Goal: Use online tool/utility: Utilize a website feature to perform a specific function

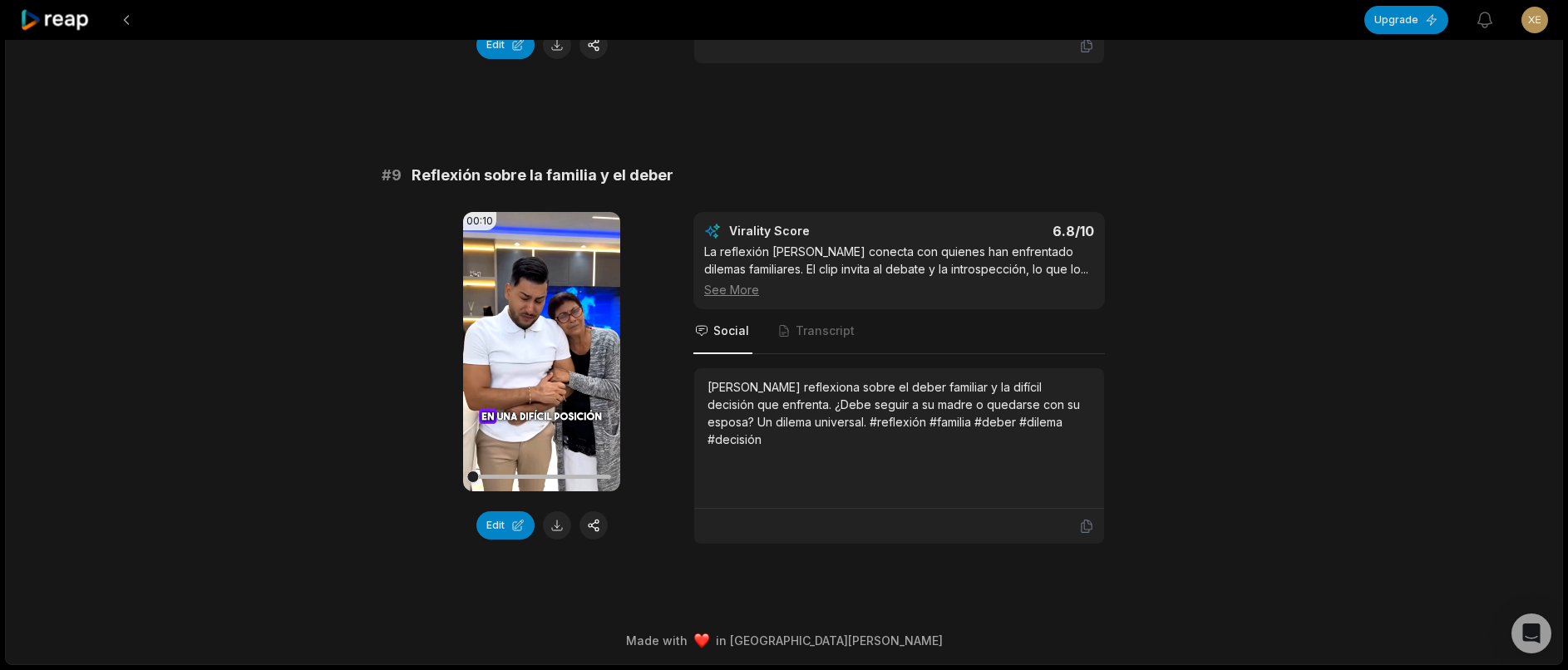
click at [562, 515] on button at bounding box center [557, 525] width 28 height 28
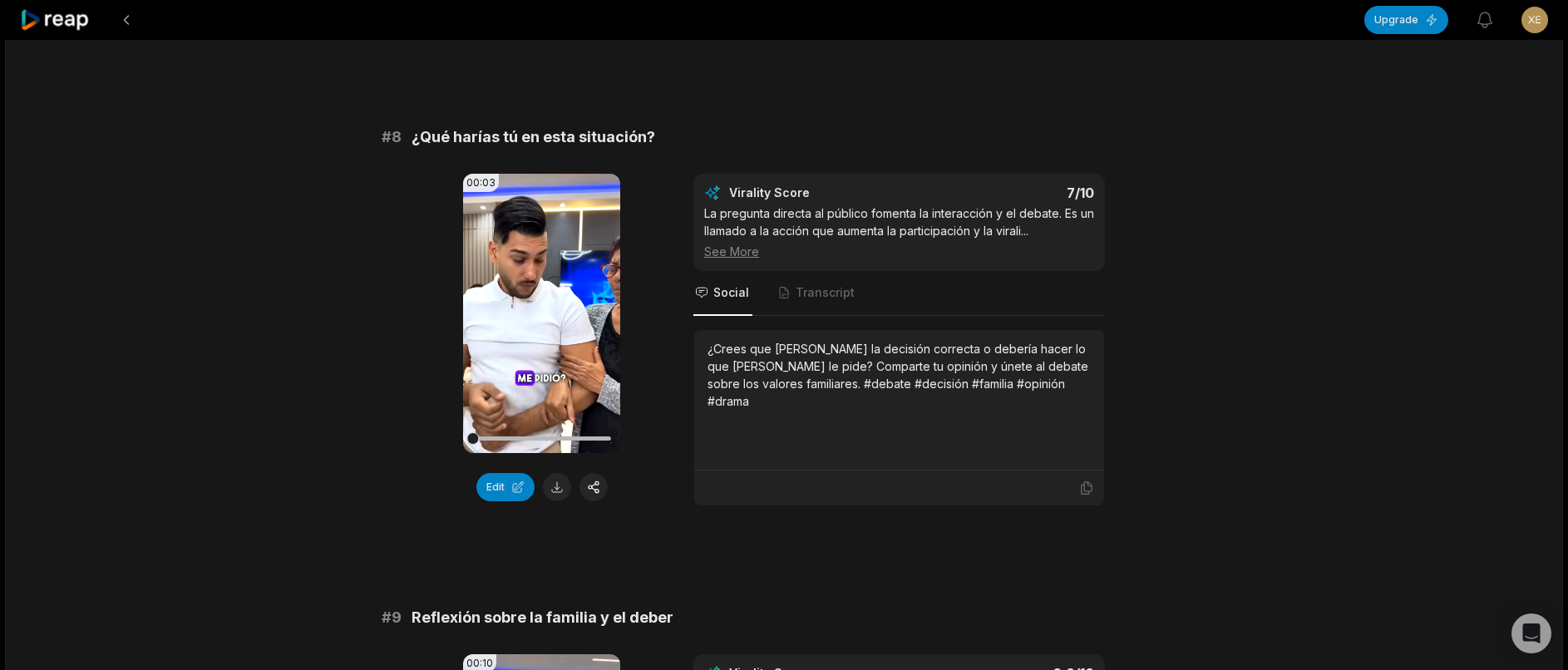
scroll to position [3461, 0]
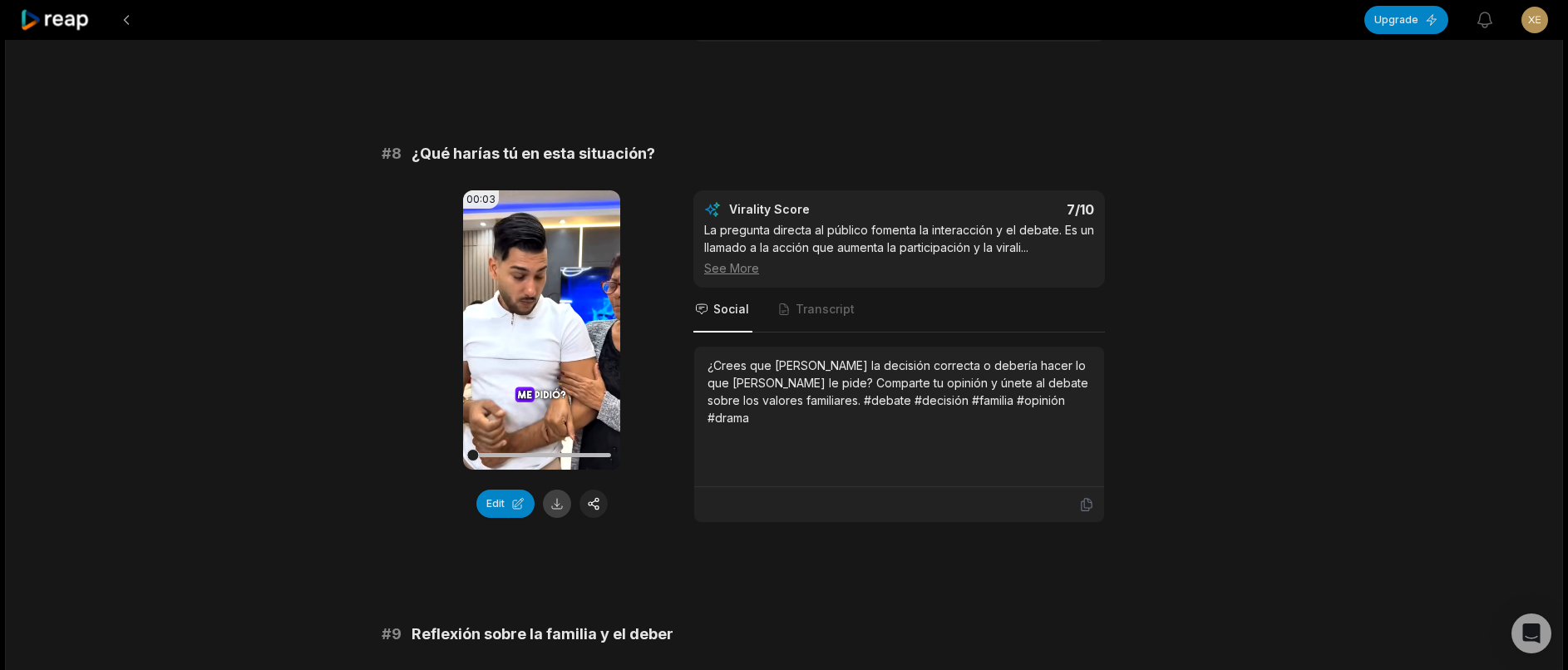
click at [553, 518] on button at bounding box center [557, 503] width 28 height 28
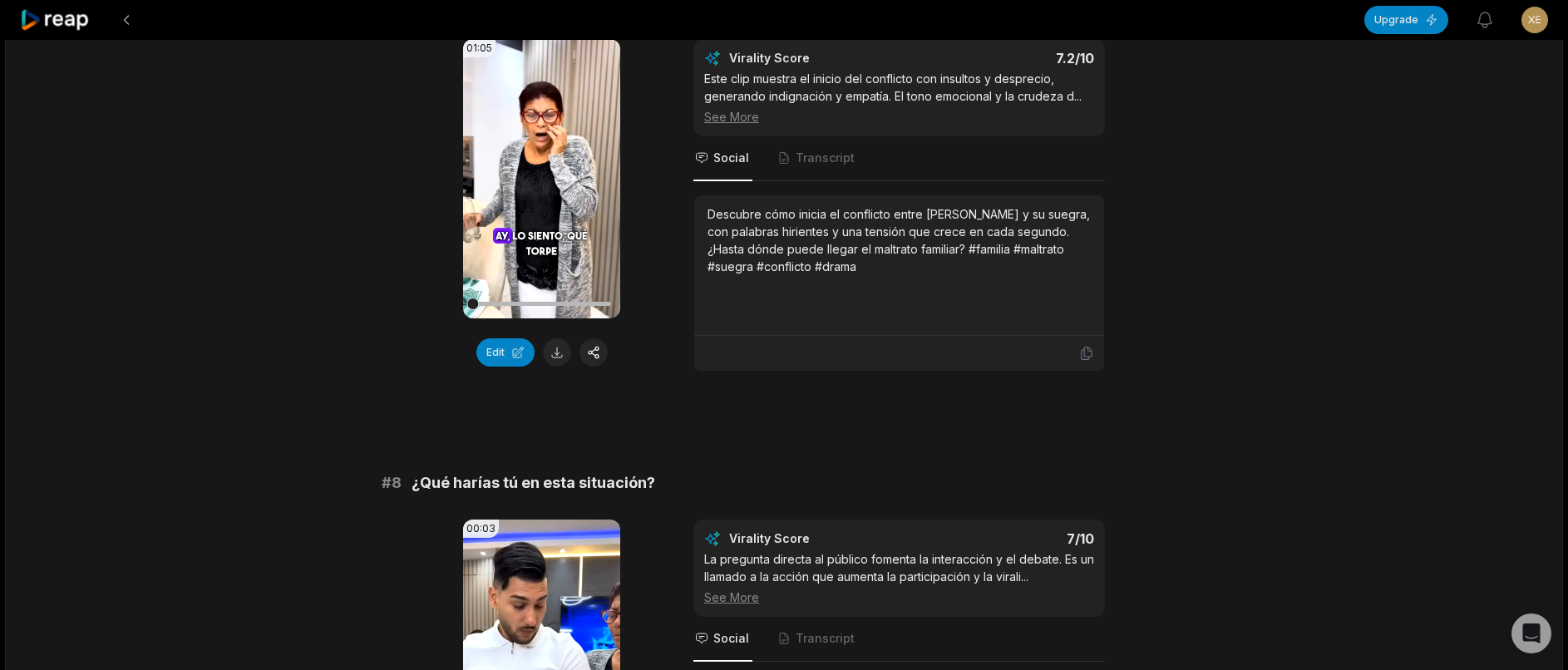
scroll to position [3128, 0]
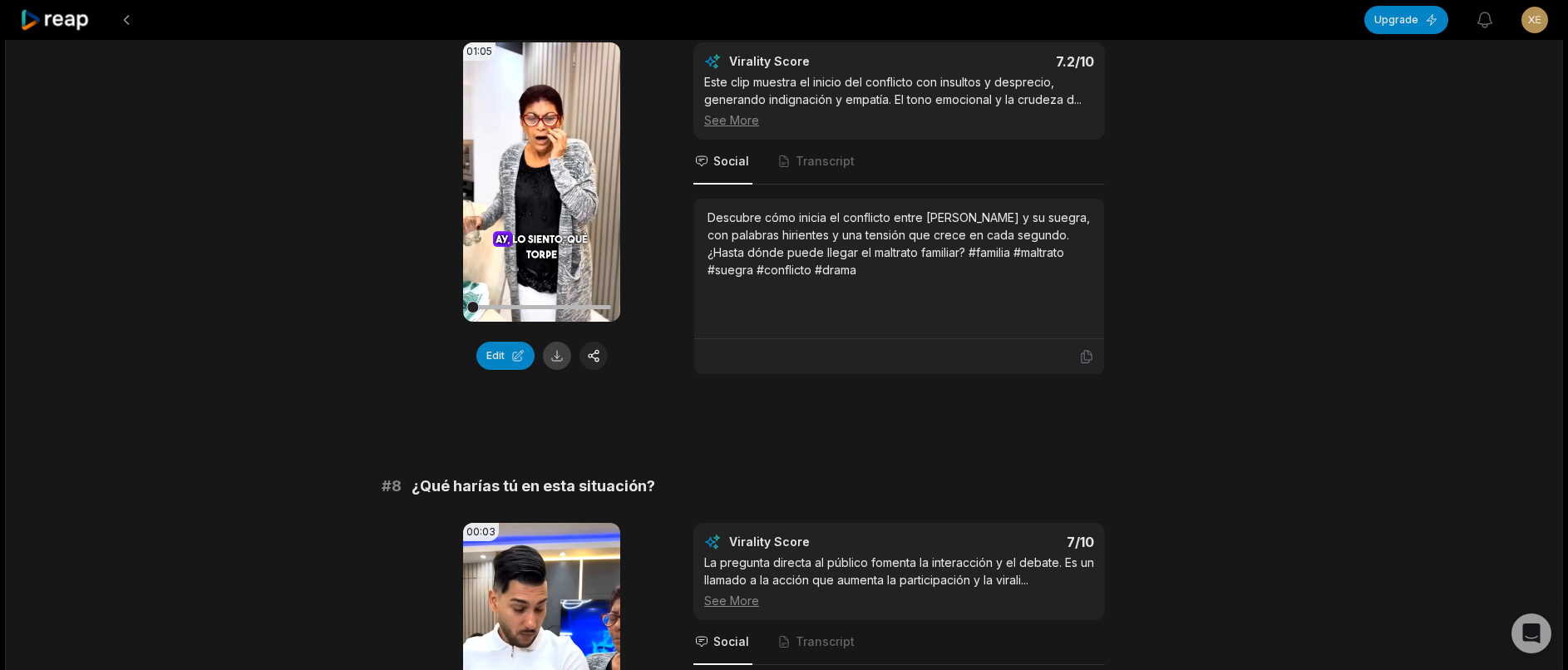
click at [564, 370] on button at bounding box center [557, 356] width 28 height 28
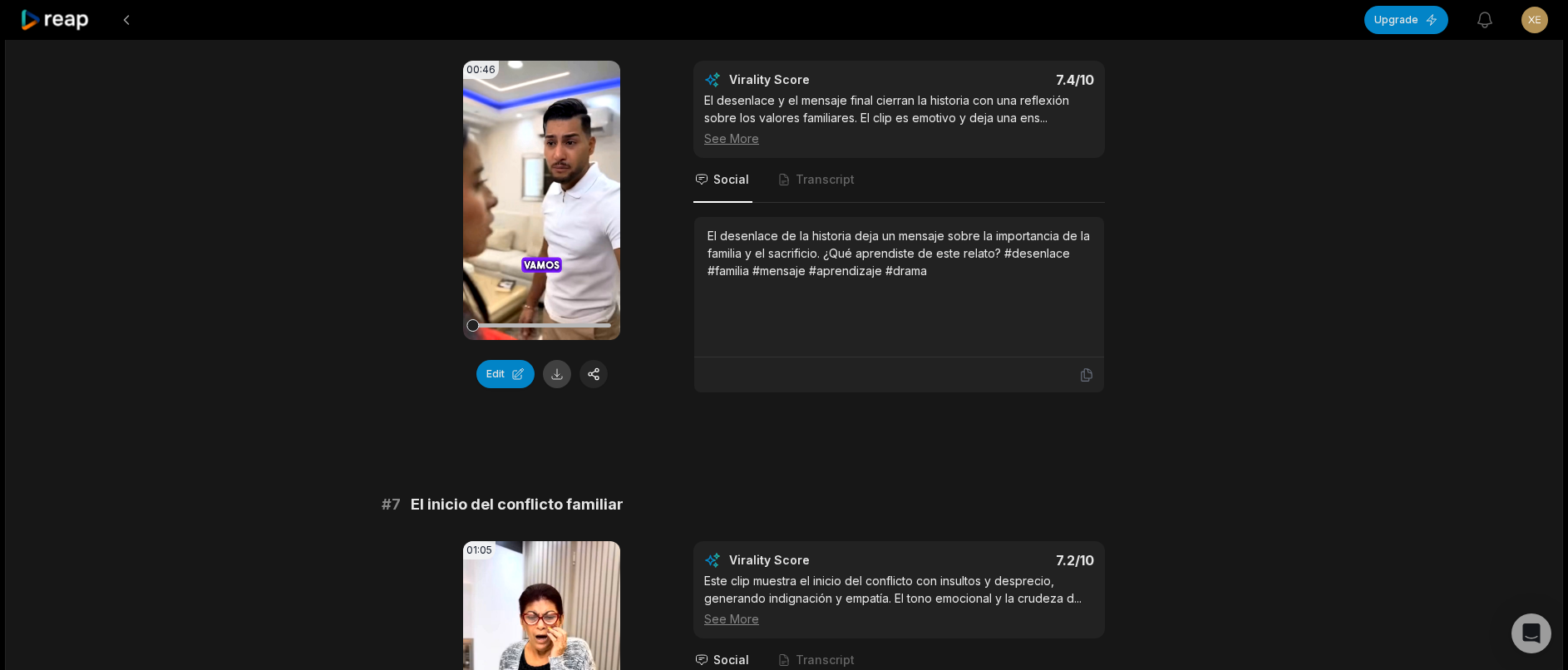
click at [560, 388] on button at bounding box center [557, 374] width 28 height 28
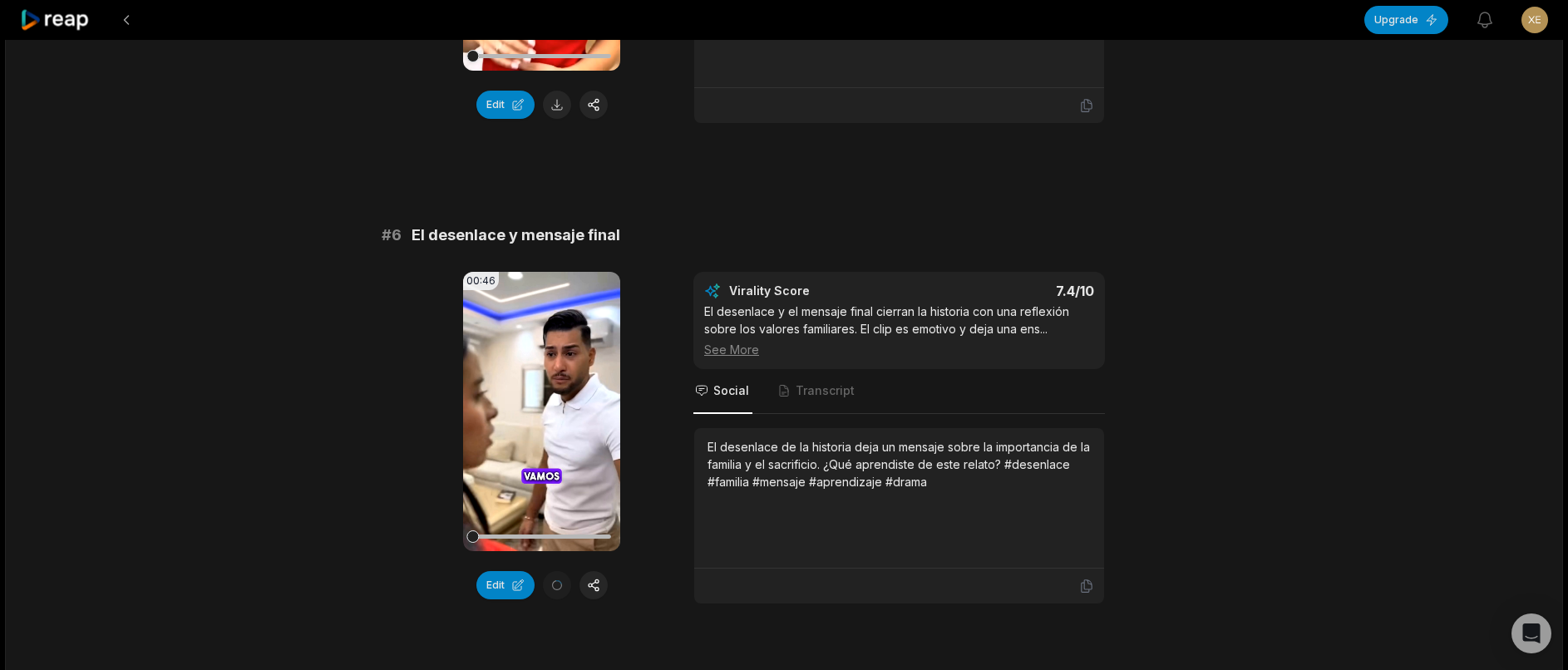
scroll to position [2131, 0]
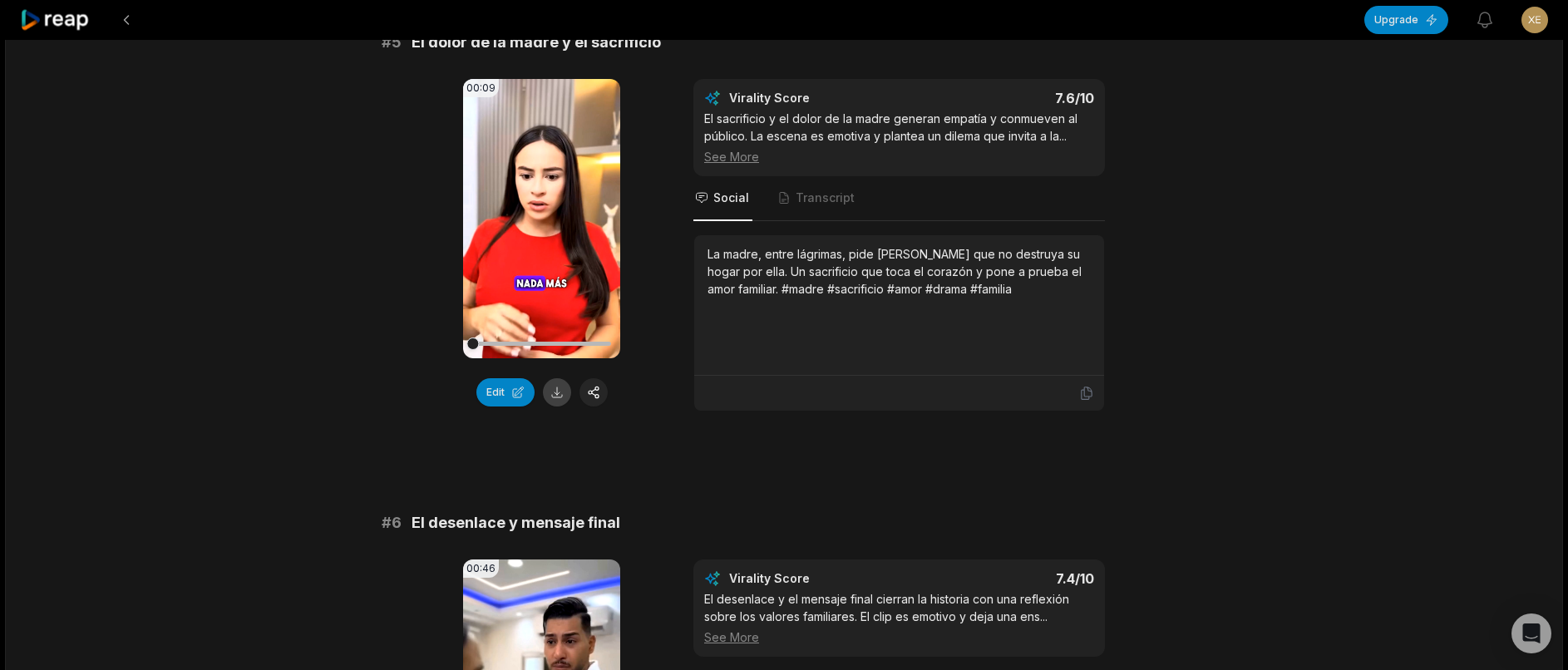
click at [559, 407] on button at bounding box center [557, 393] width 28 height 28
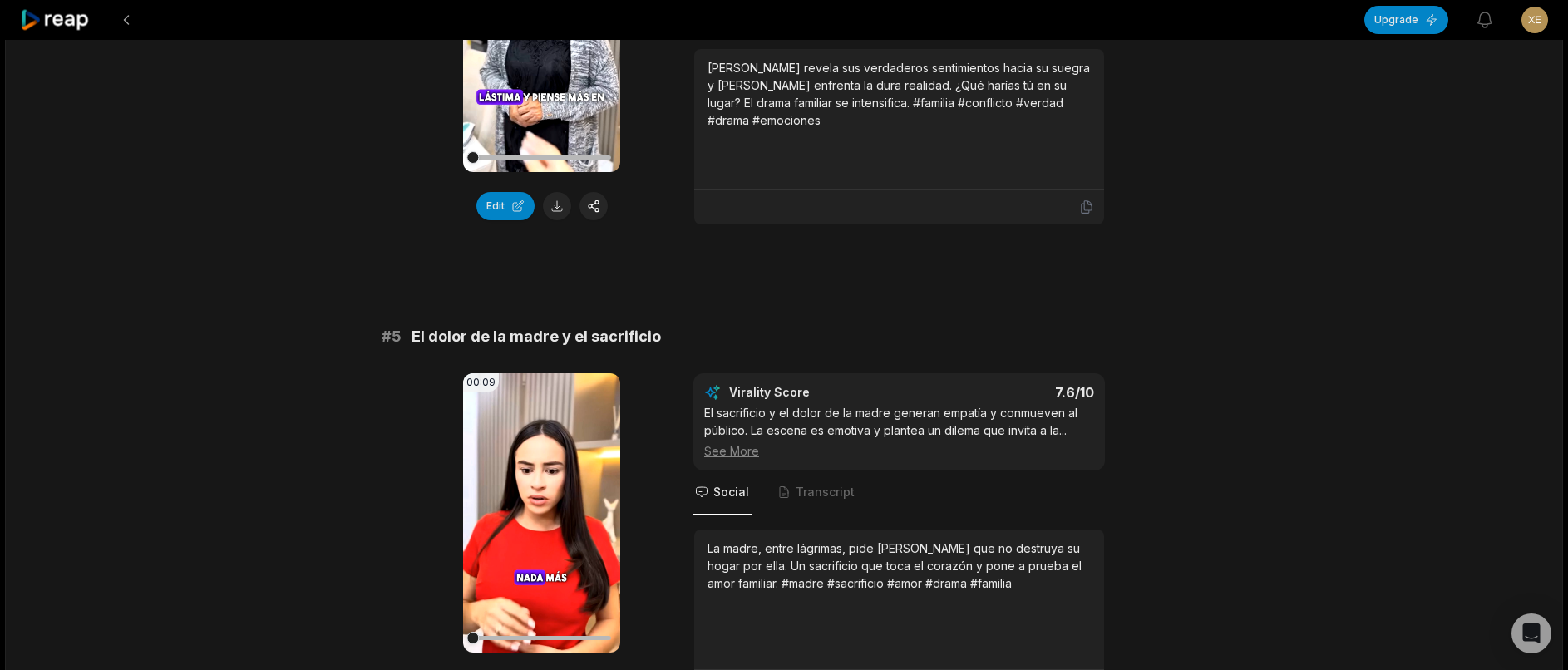
scroll to position [1798, 0]
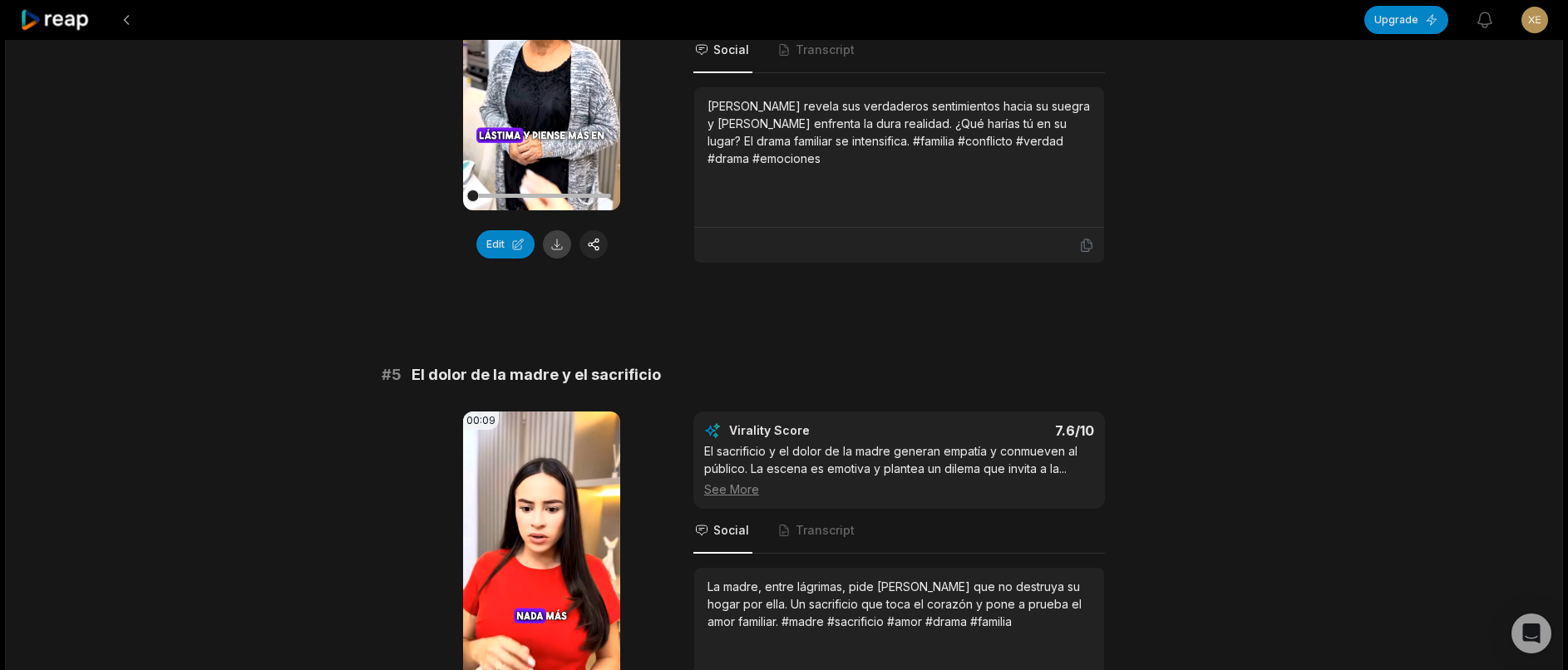
click at [547, 251] on button at bounding box center [557, 244] width 28 height 28
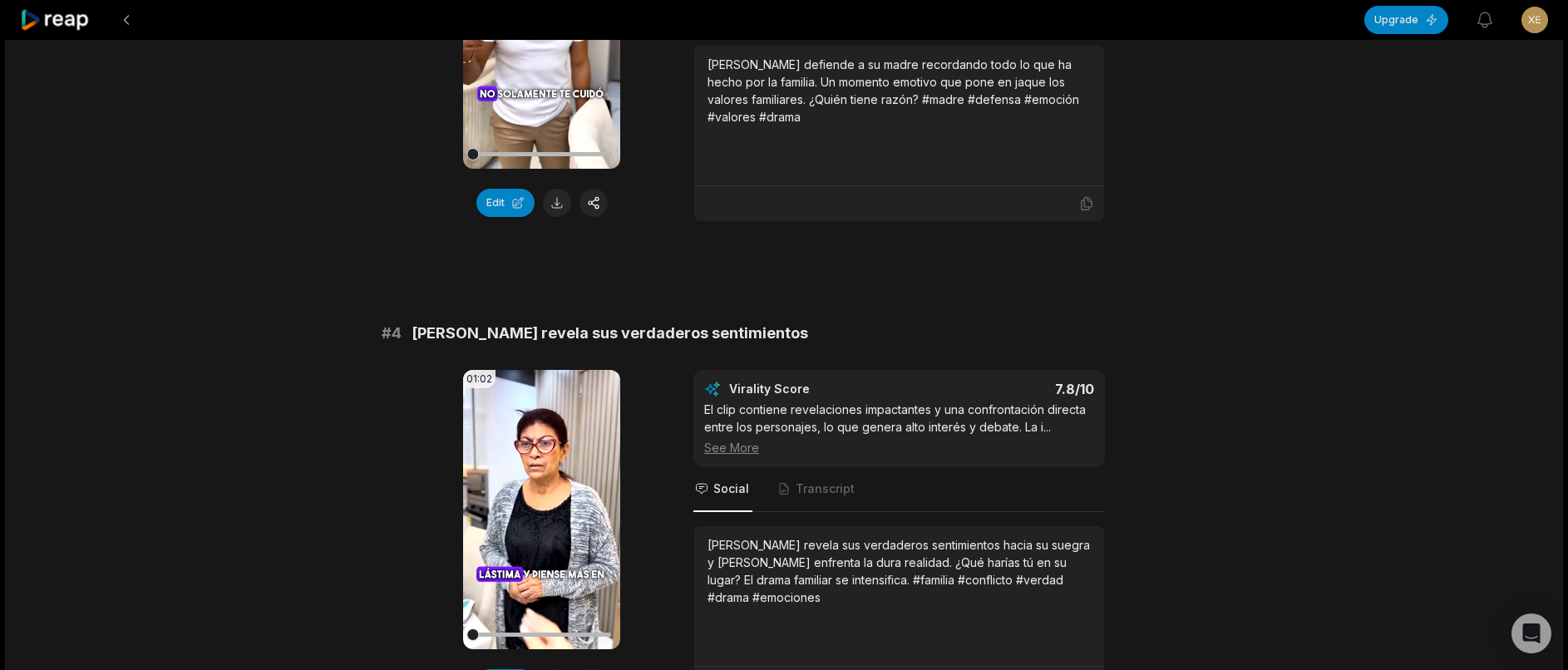
scroll to position [1300, 0]
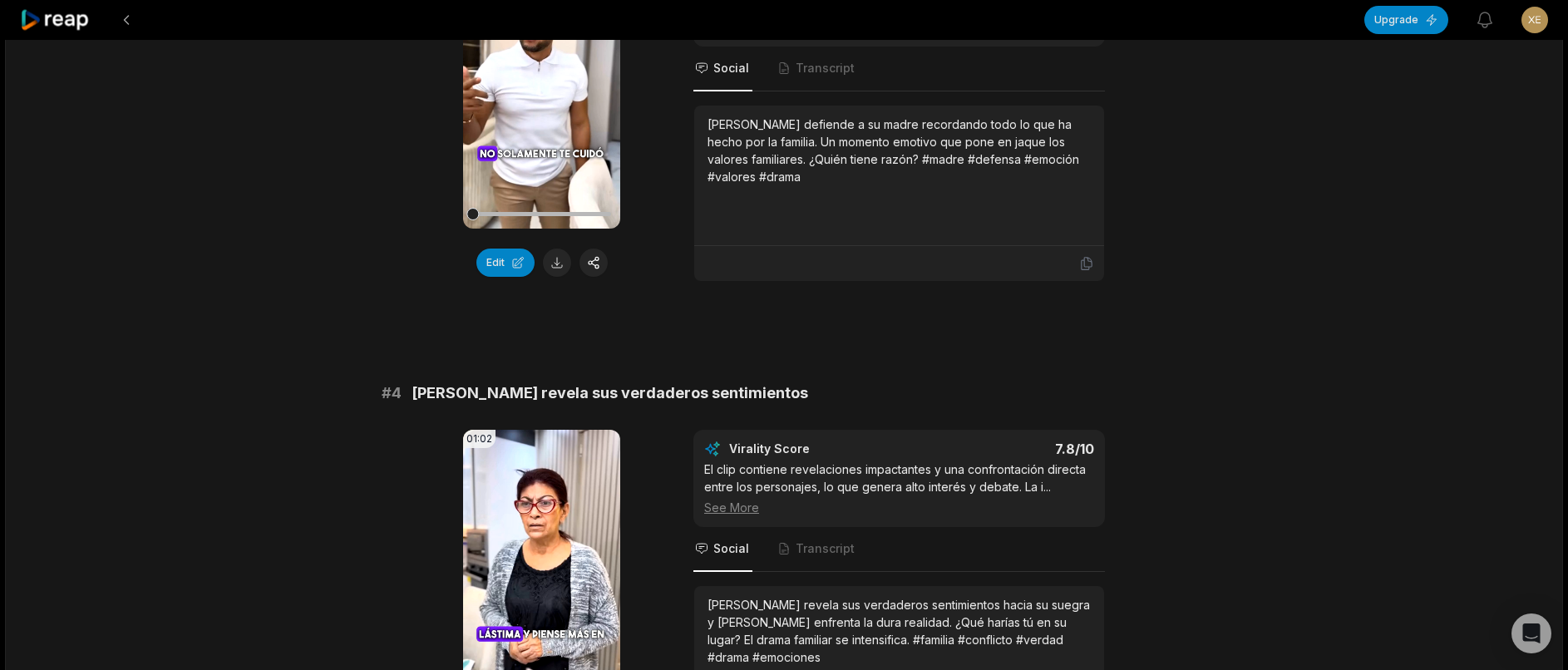
click at [551, 264] on button at bounding box center [557, 263] width 28 height 28
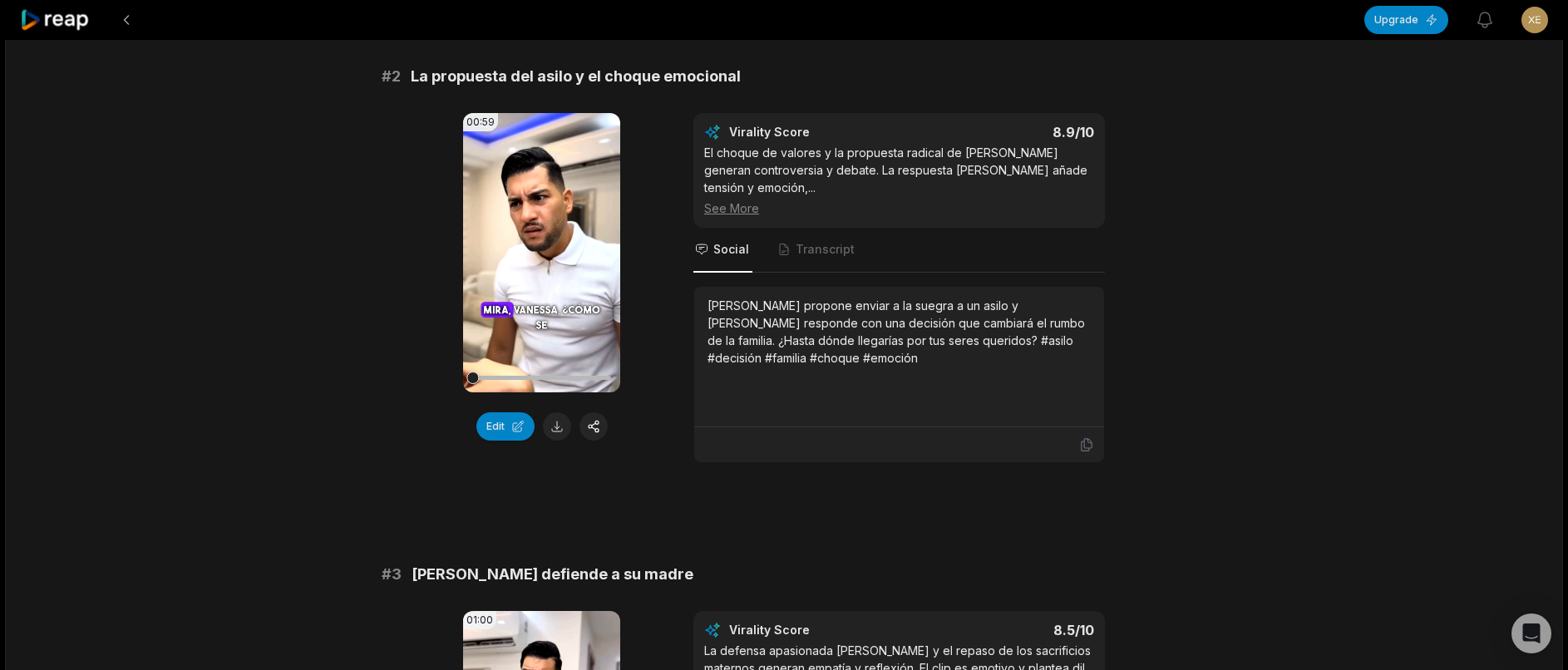
scroll to position [635, 0]
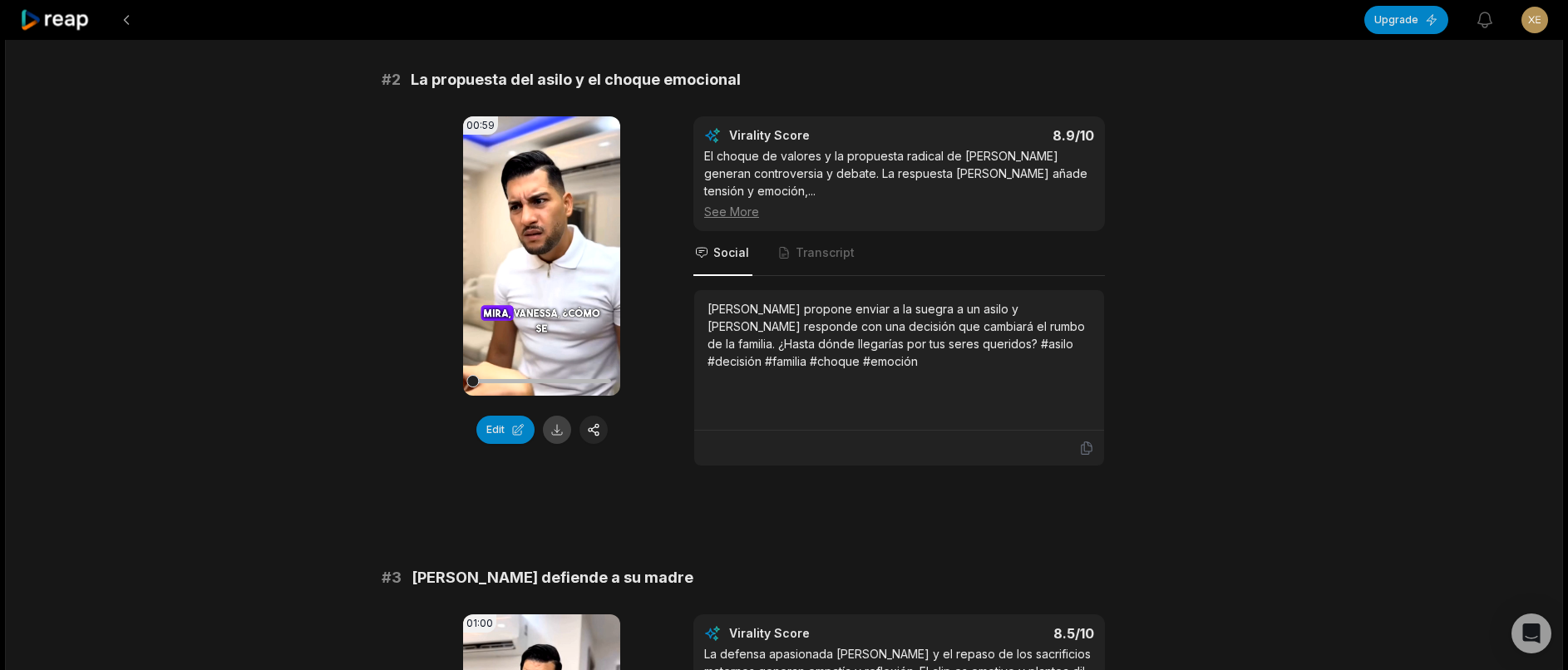
click at [551, 429] on button at bounding box center [557, 429] width 28 height 28
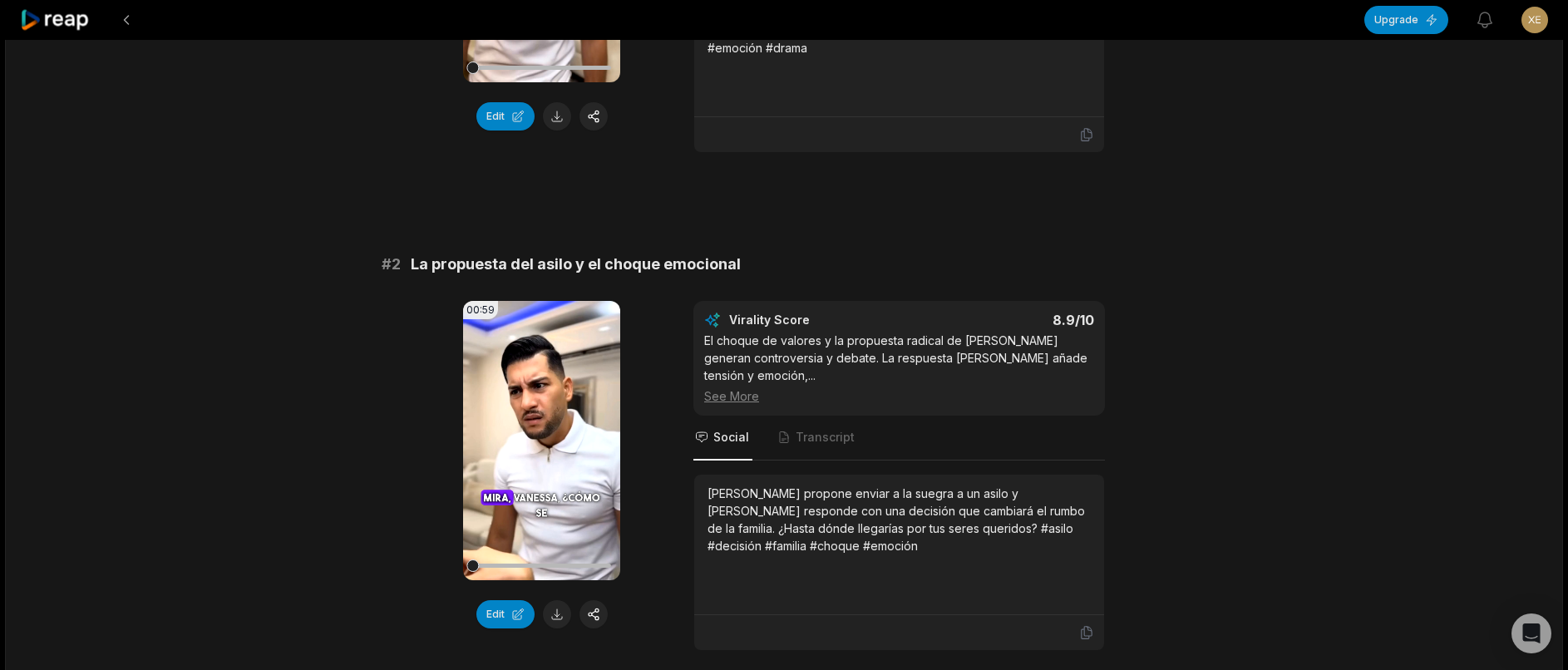
scroll to position [303, 0]
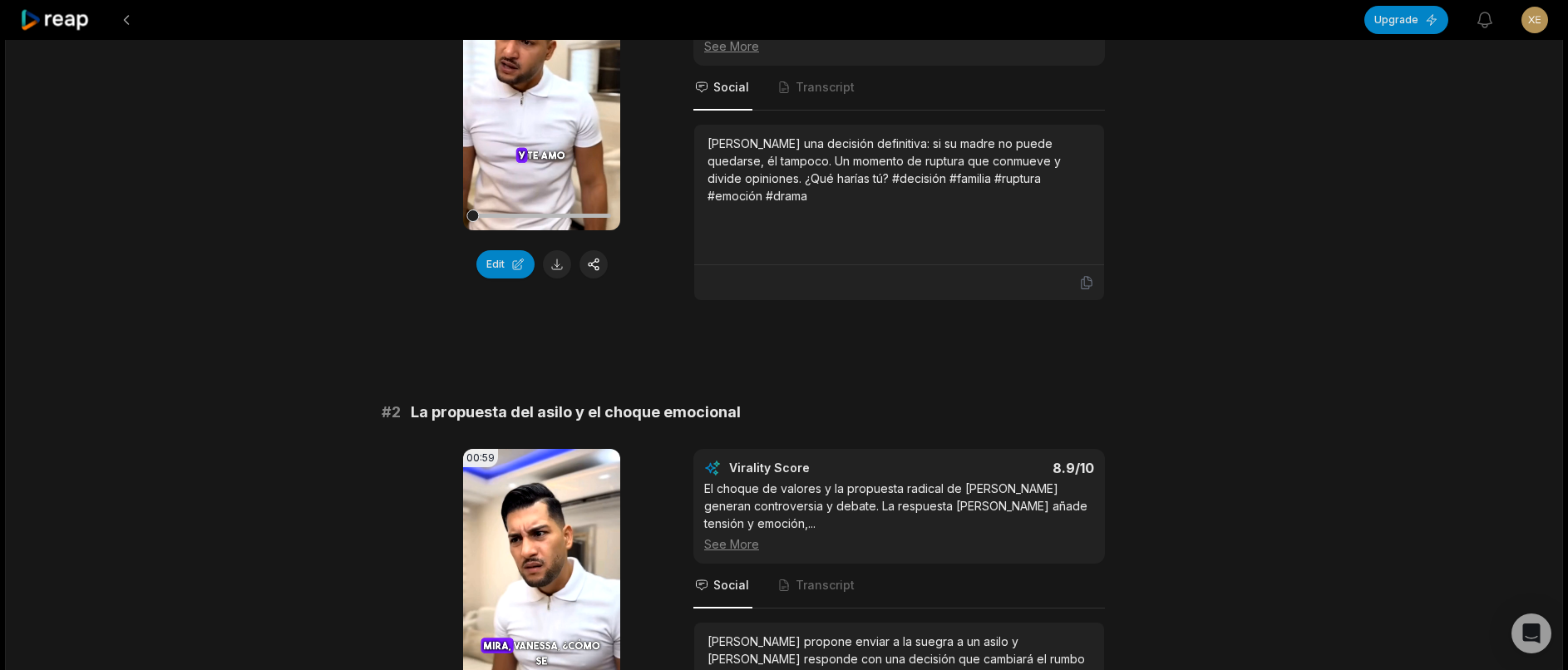
drag, startPoint x: 557, startPoint y: 264, endPoint x: 544, endPoint y: 274, distance: 16.4
click at [557, 264] on button at bounding box center [557, 264] width 28 height 28
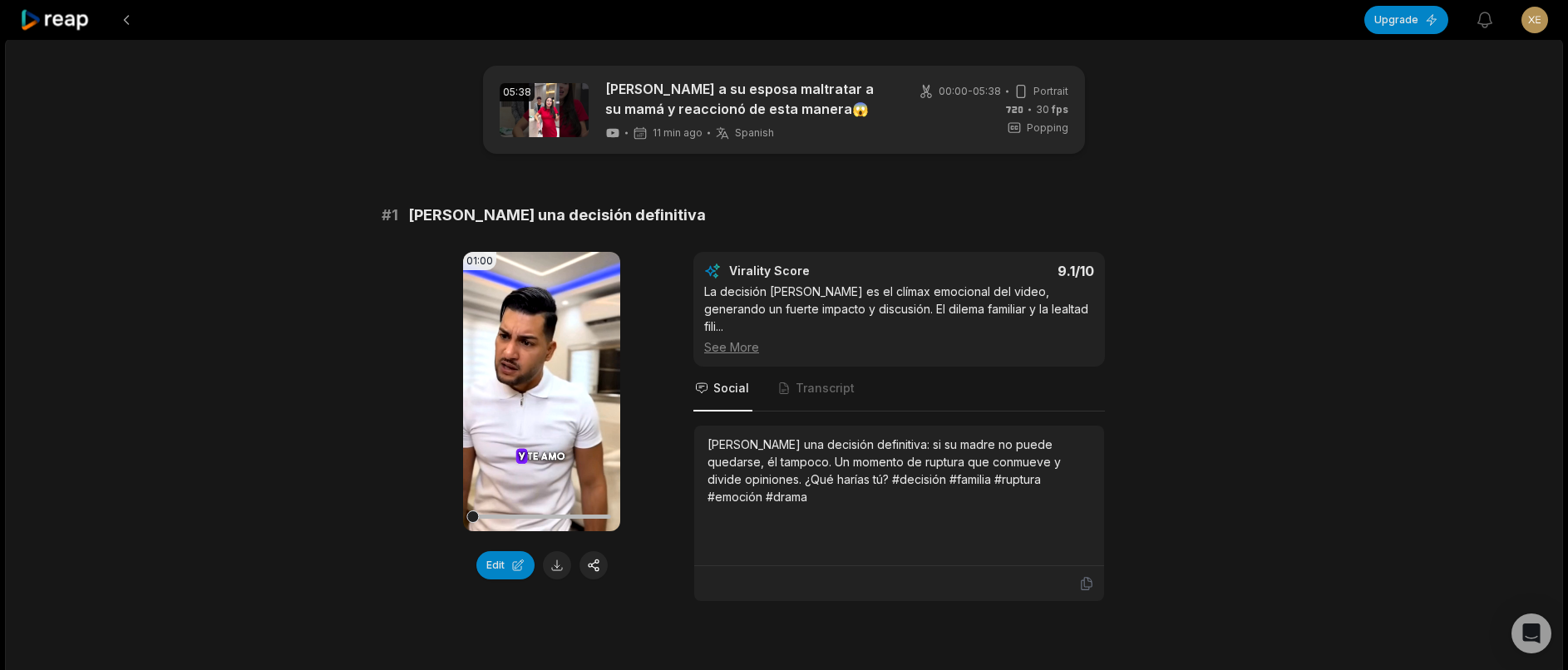
scroll to position [0, 0]
drag, startPoint x: 25, startPoint y: 2, endPoint x: 52, endPoint y: 45, distance: 50.8
click at [26, 2] on div at bounding box center [55, 19] width 71 height 40
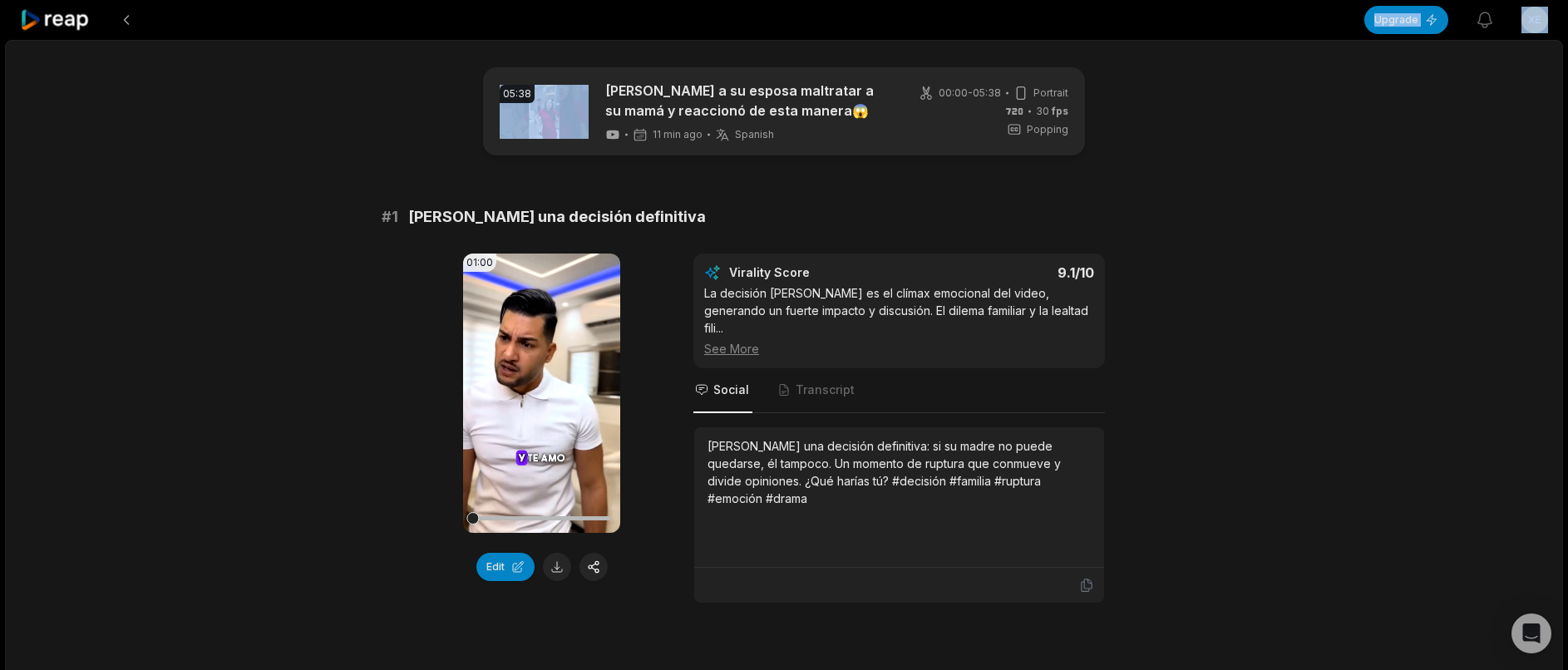
click at [45, 26] on icon at bounding box center [55, 20] width 70 height 23
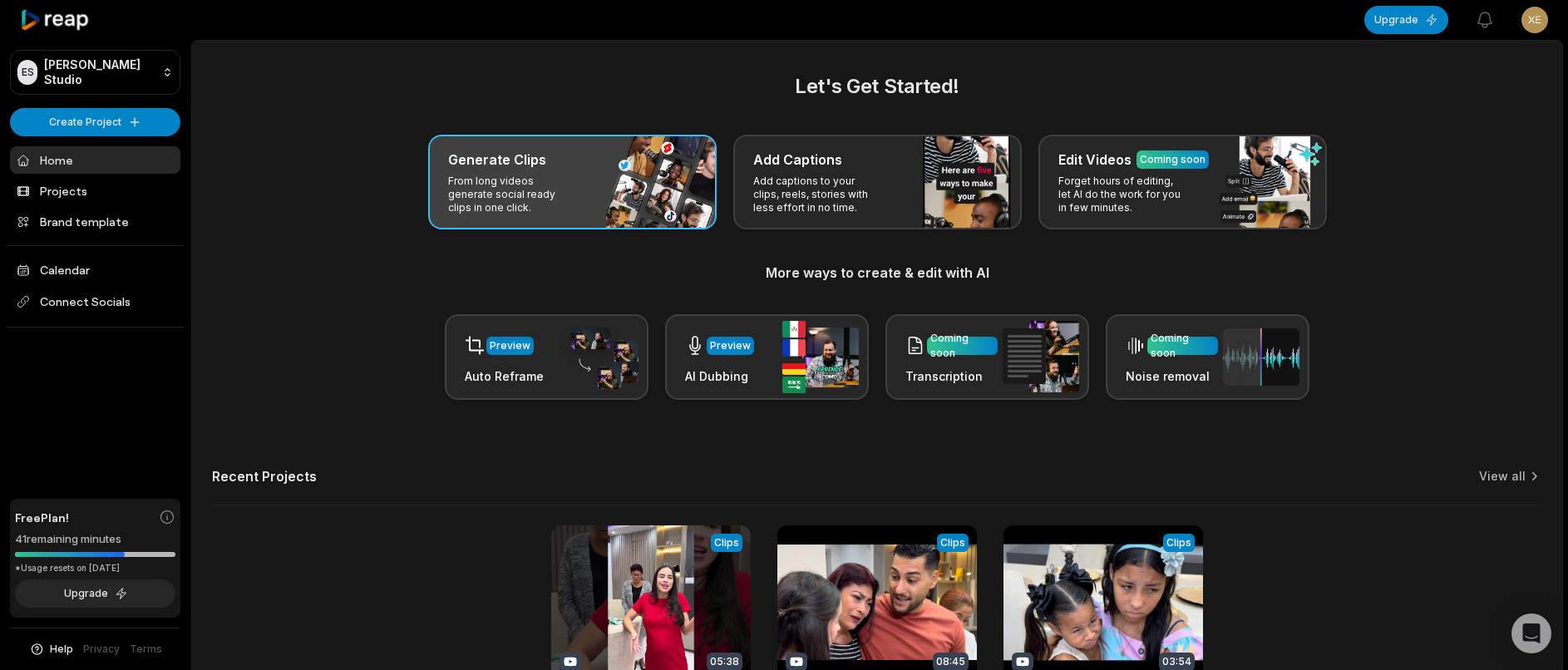
click at [562, 175] on p "From long videos generate social ready clips in one click." at bounding box center [512, 194] width 129 height 40
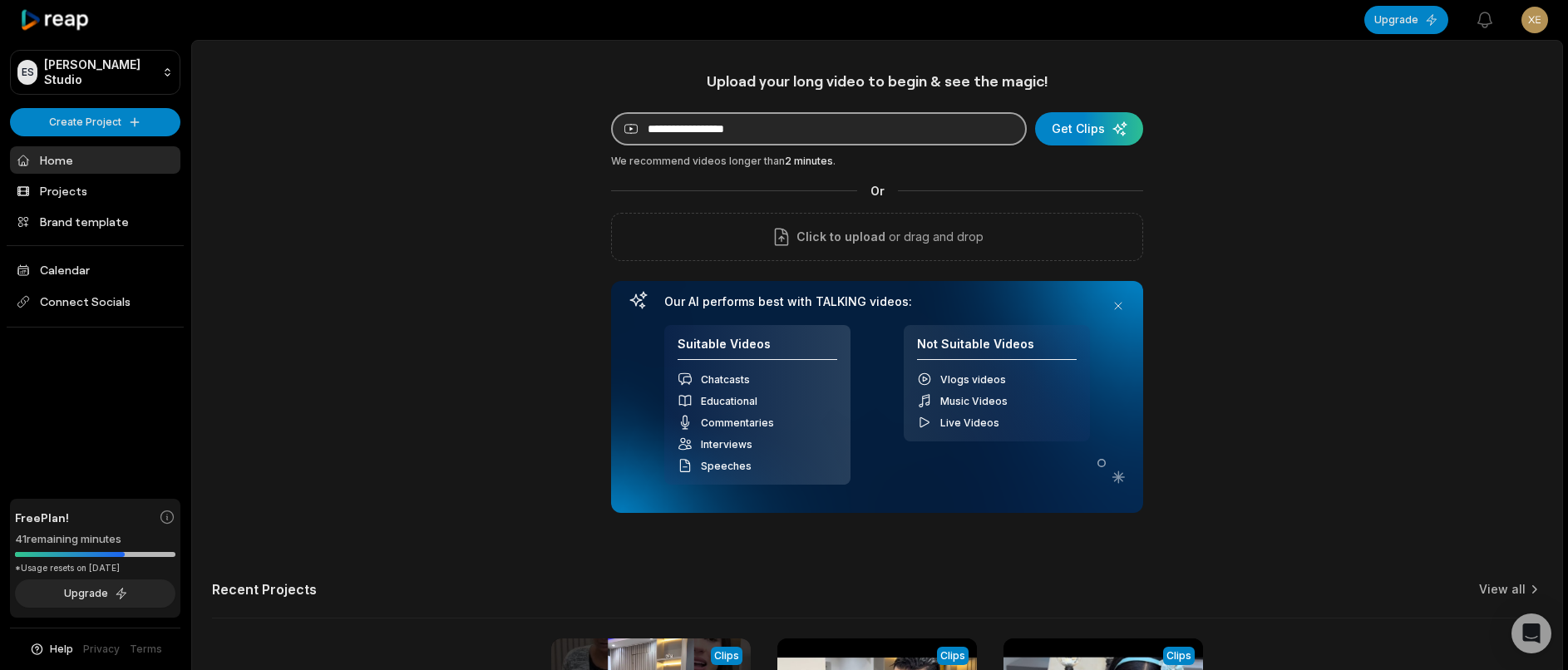
click at [685, 133] on input at bounding box center [819, 129] width 415 height 33
paste input "**********"
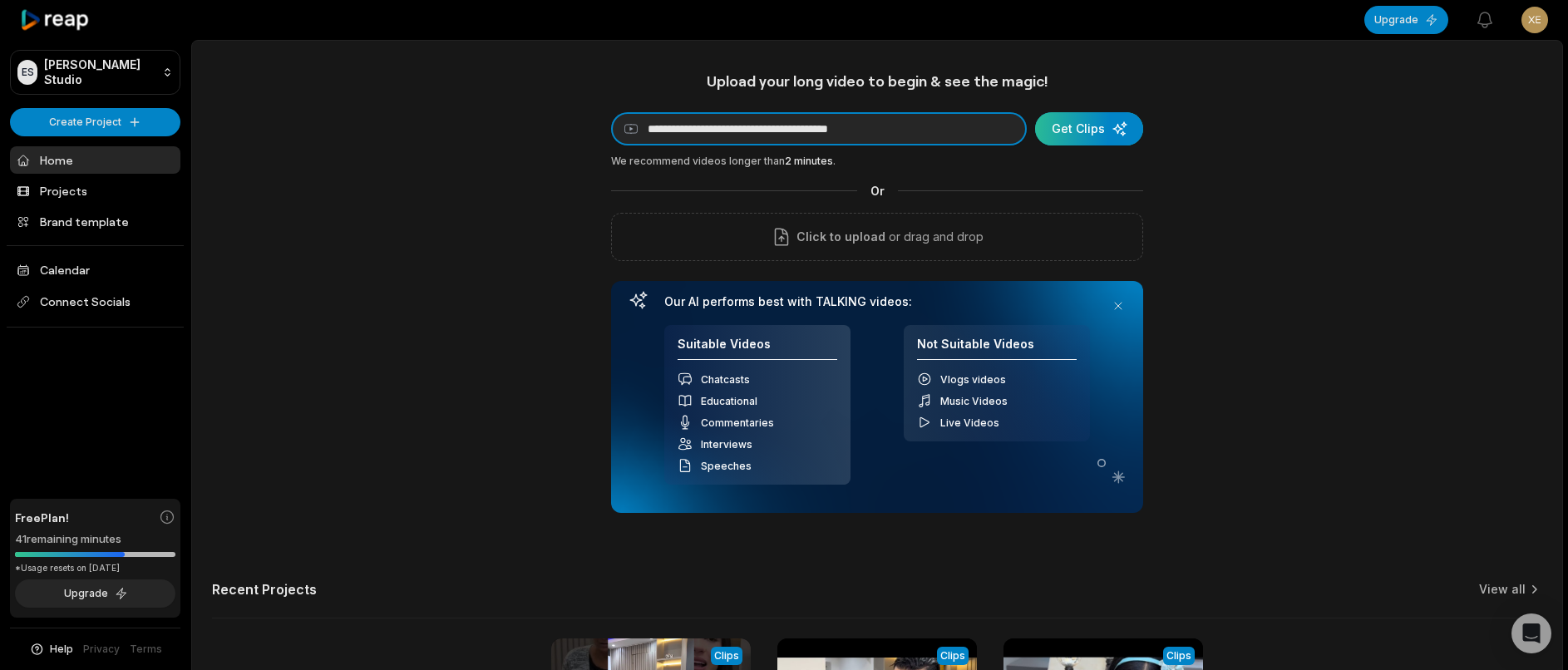
type input "**********"
click at [1074, 132] on div "submit" at bounding box center [1088, 129] width 108 height 33
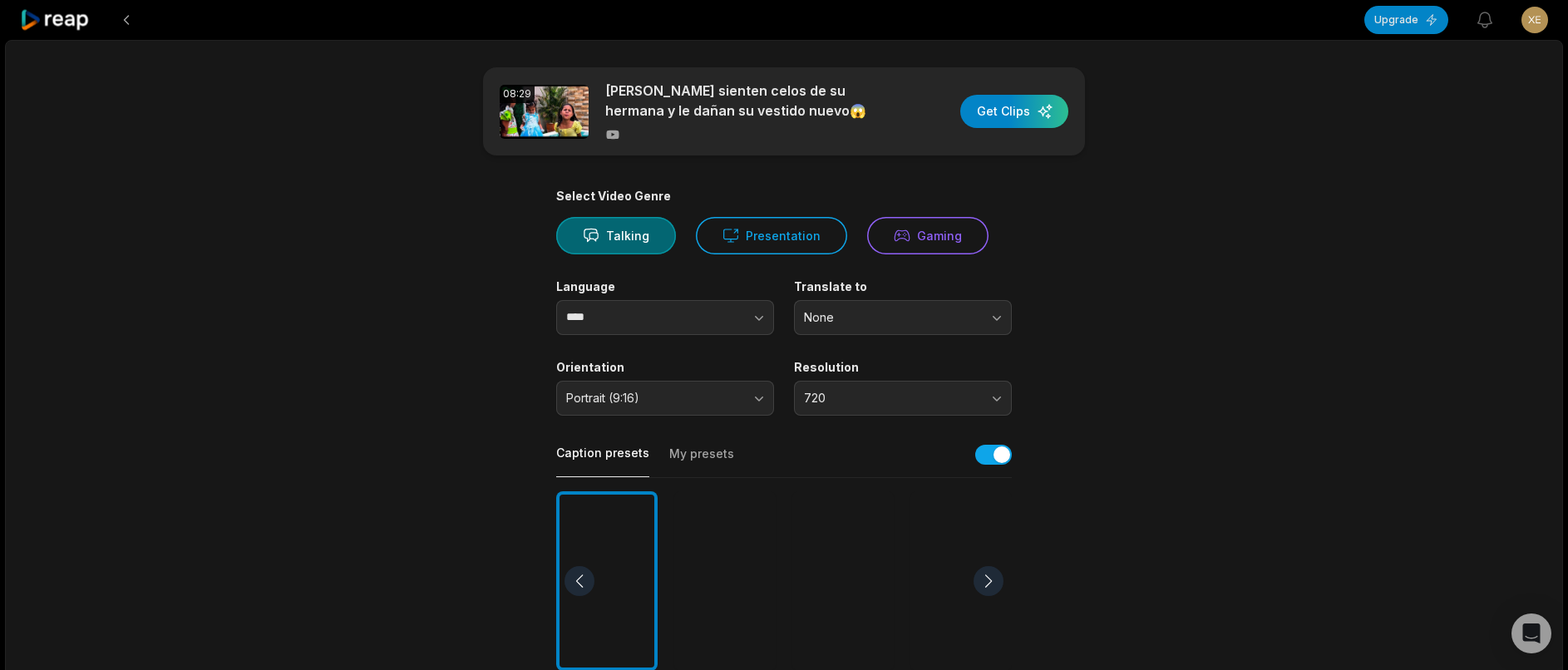
click at [730, 602] on div at bounding box center [725, 580] width 101 height 180
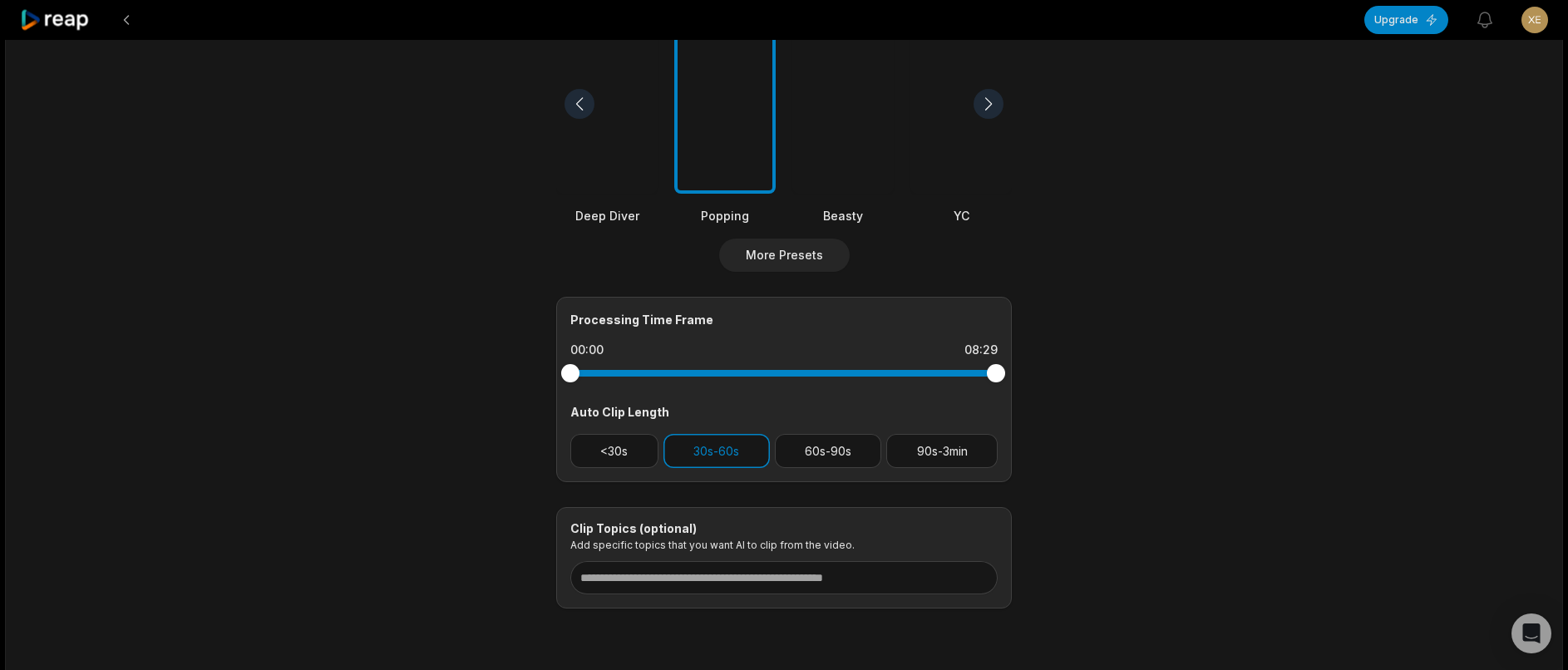
scroll to position [542, 0]
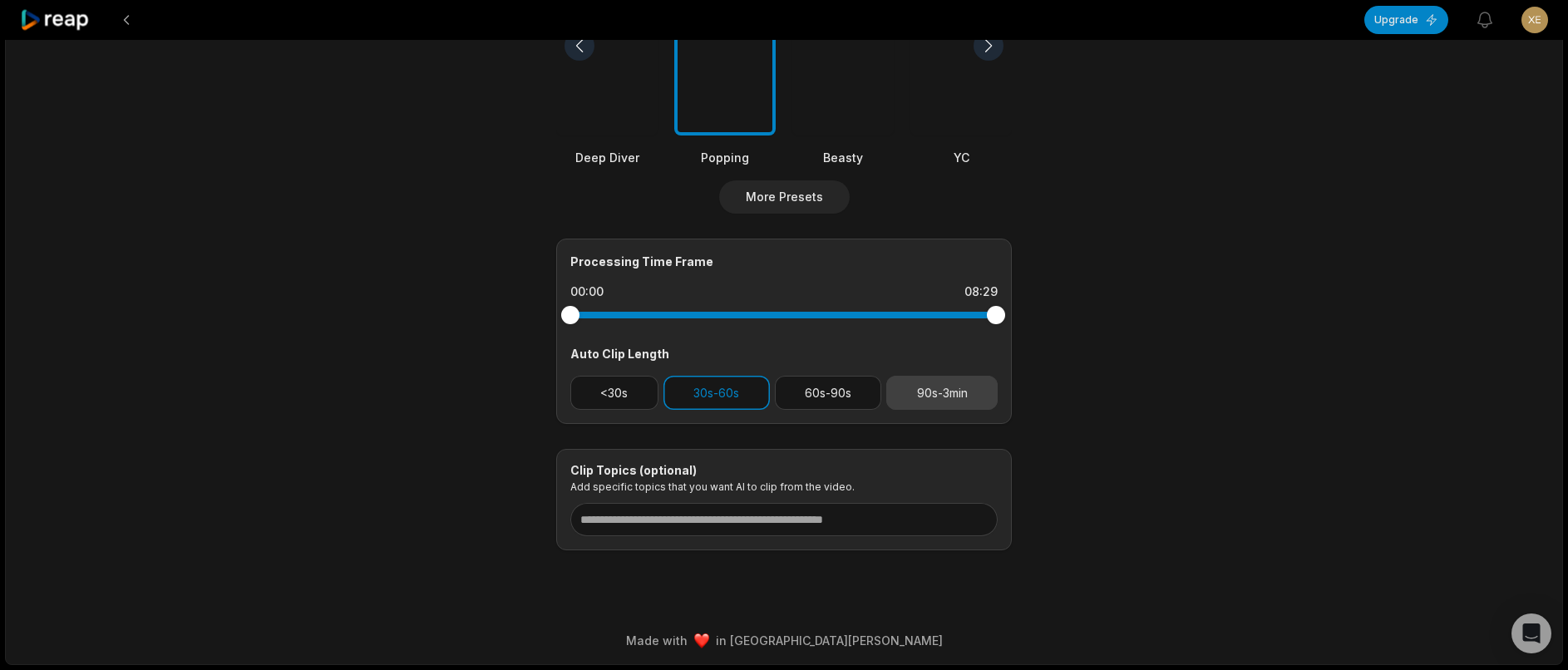
click at [916, 384] on button "90s-3min" at bounding box center [942, 393] width 112 height 34
click at [756, 397] on button "30s-60s" at bounding box center [716, 393] width 106 height 34
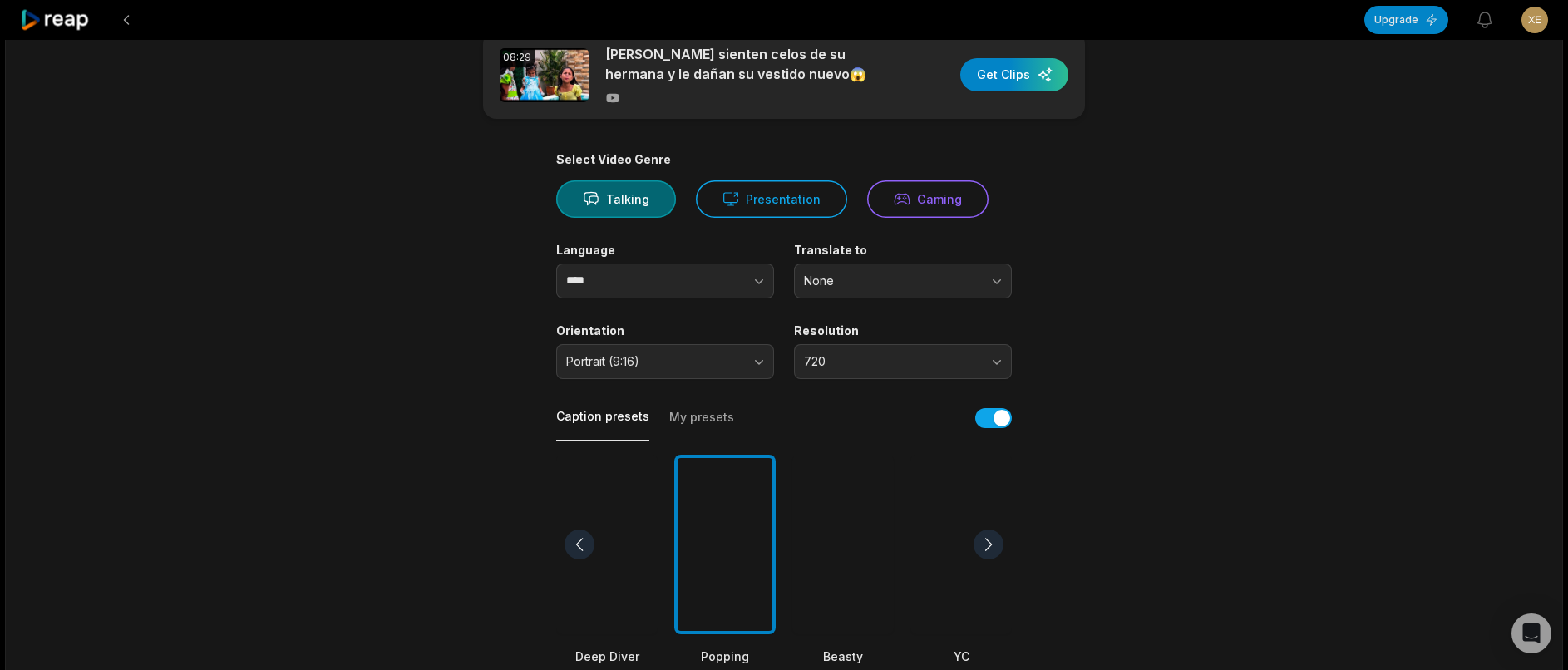
scroll to position [0, 0]
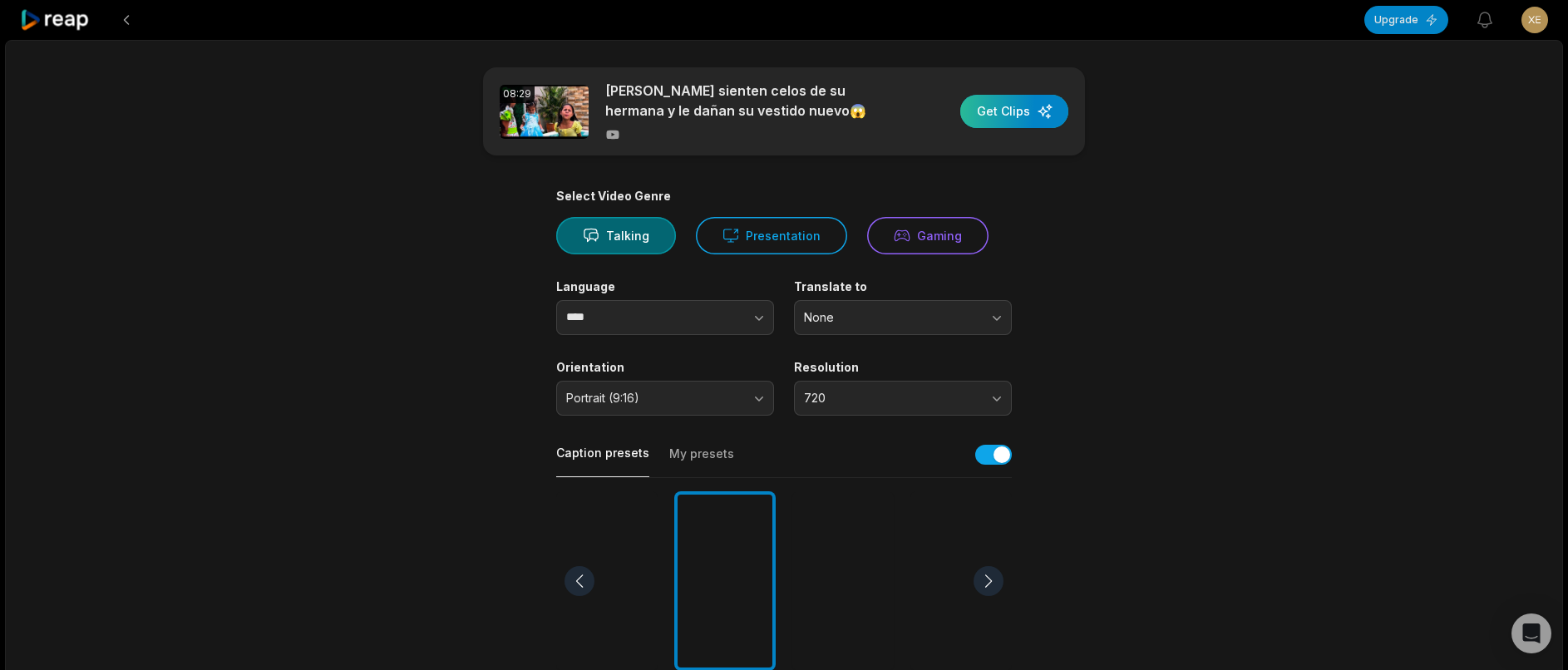
click at [1048, 113] on div "button" at bounding box center [1014, 112] width 108 height 33
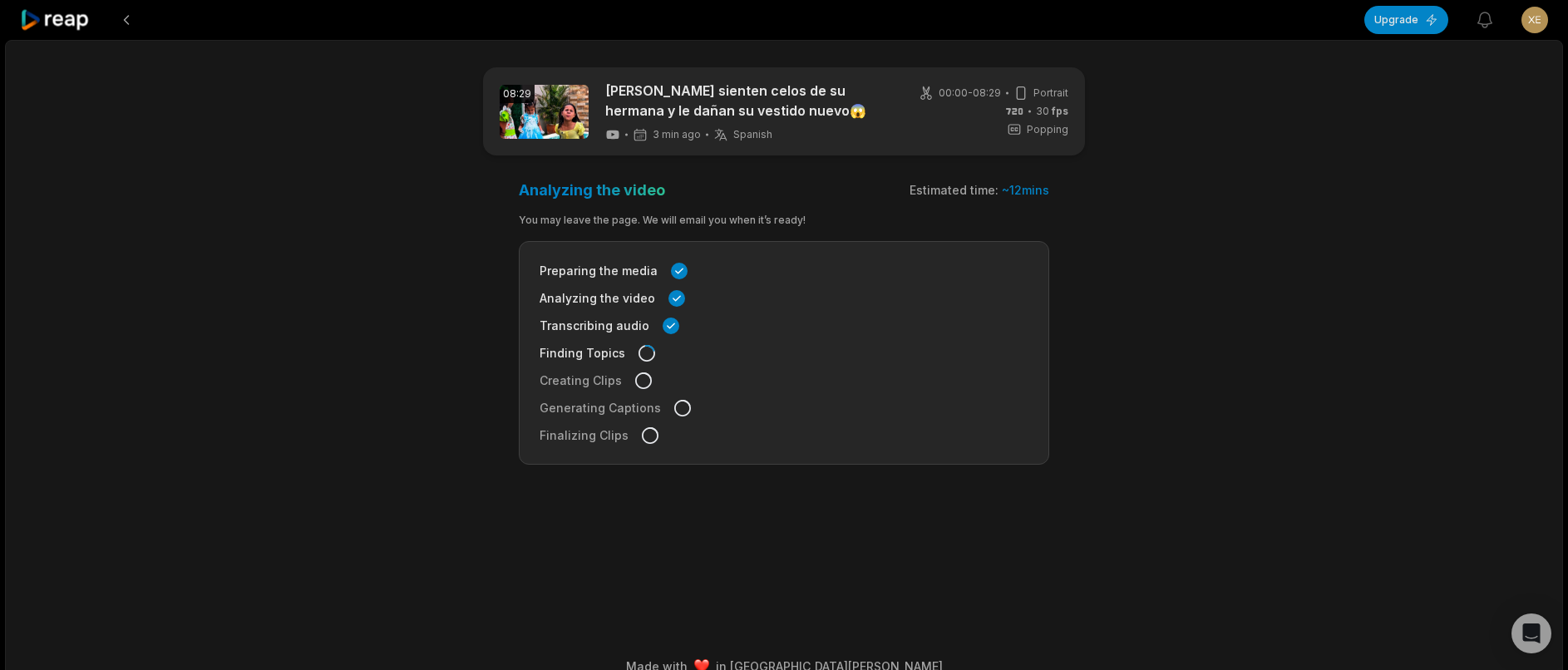
click at [753, 592] on div "08:29 Niñas sienten celos de su hermana y le dañan su vestido nuevo😱 3 min ago …" at bounding box center [784, 364] width 1558 height 651
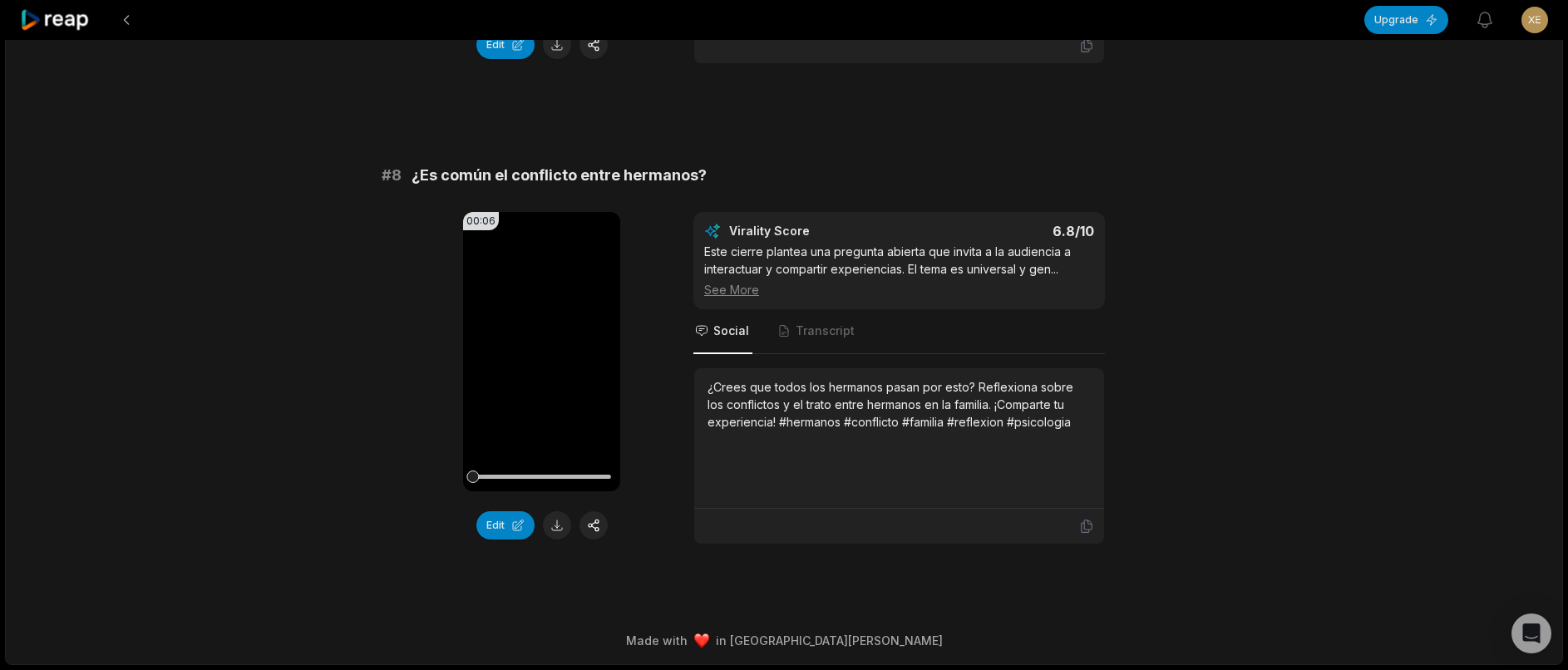
scroll to position [3457, 0]
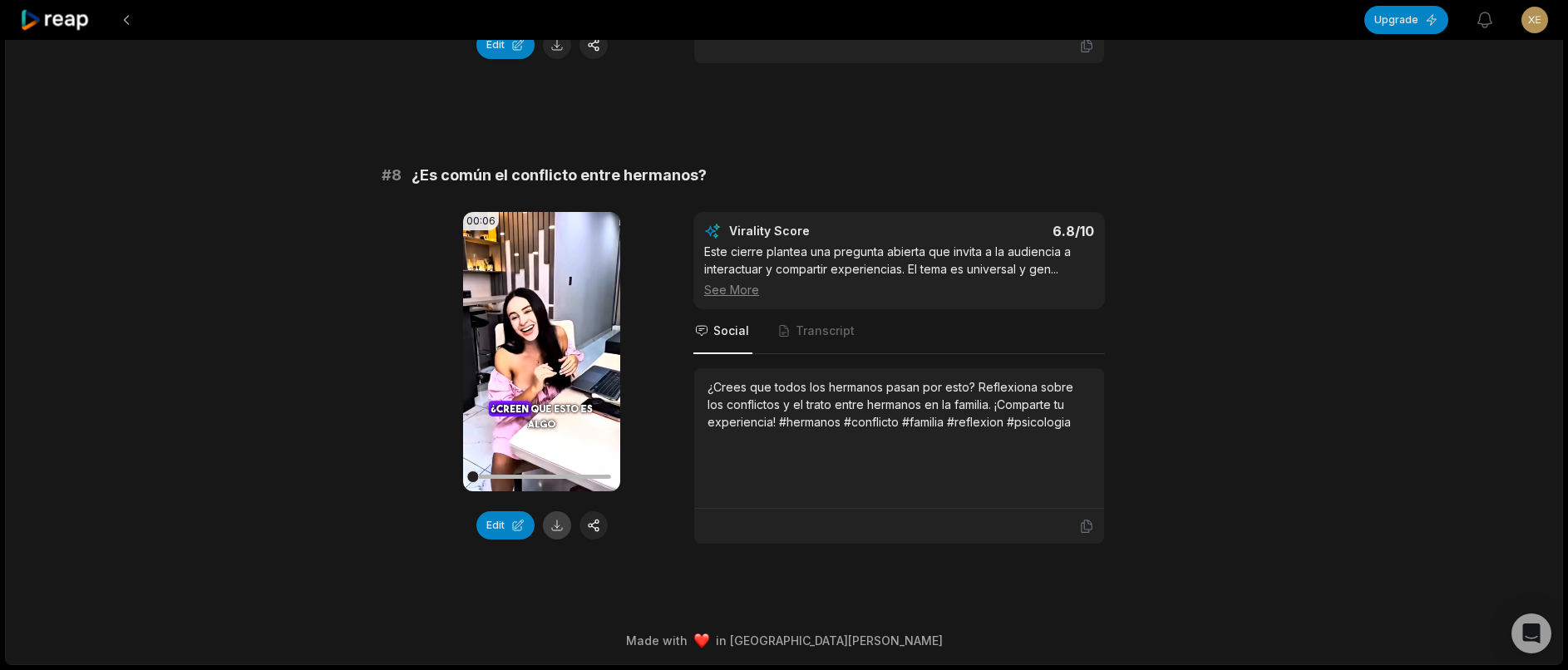
click at [557, 512] on button at bounding box center [557, 525] width 28 height 28
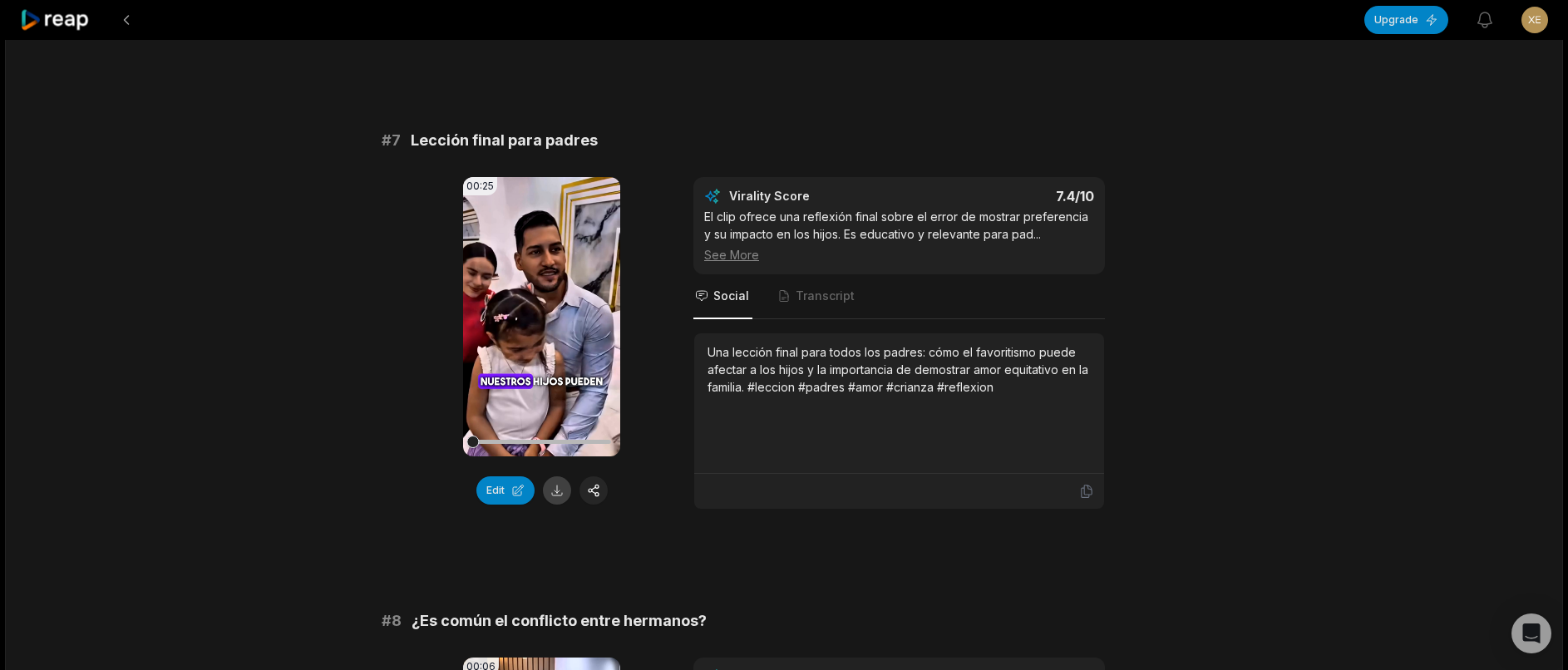
click at [555, 504] on button at bounding box center [557, 490] width 28 height 28
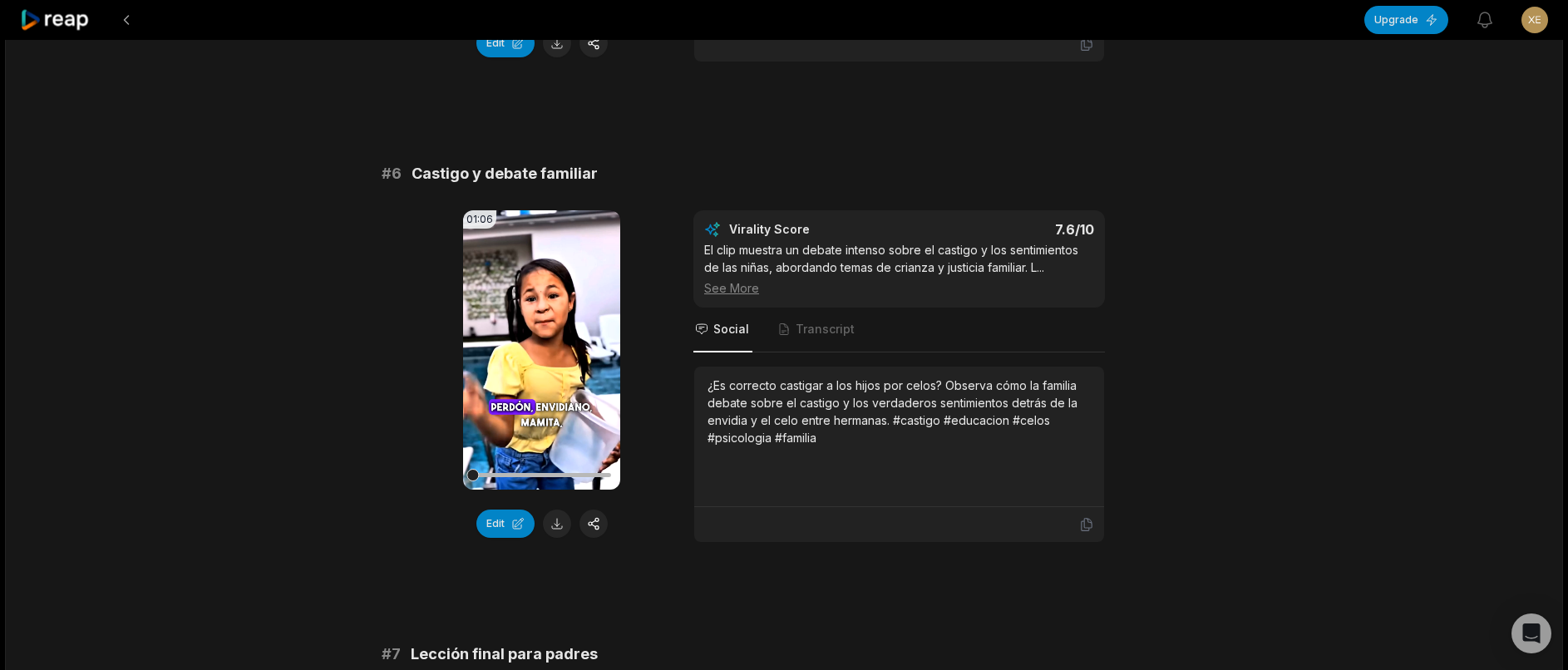
scroll to position [2626, 0]
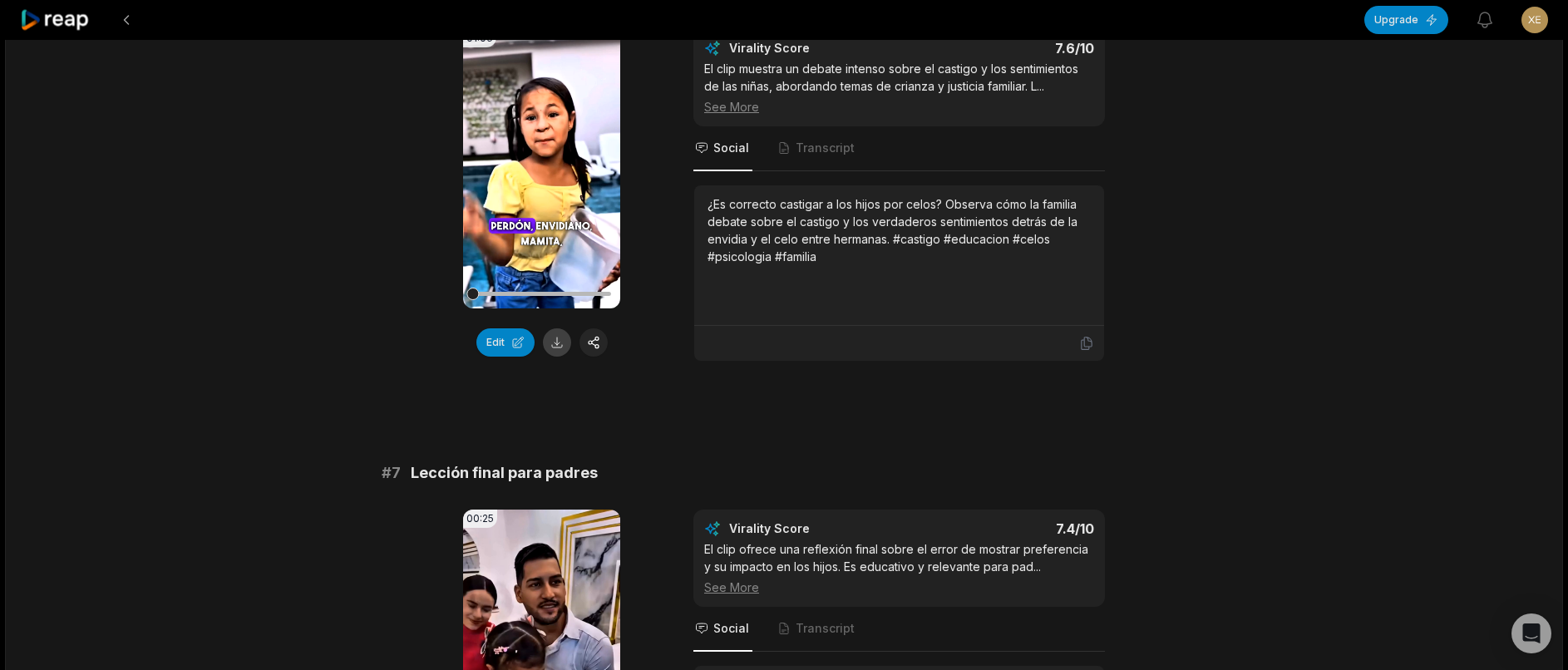
click at [552, 357] on button at bounding box center [557, 342] width 28 height 28
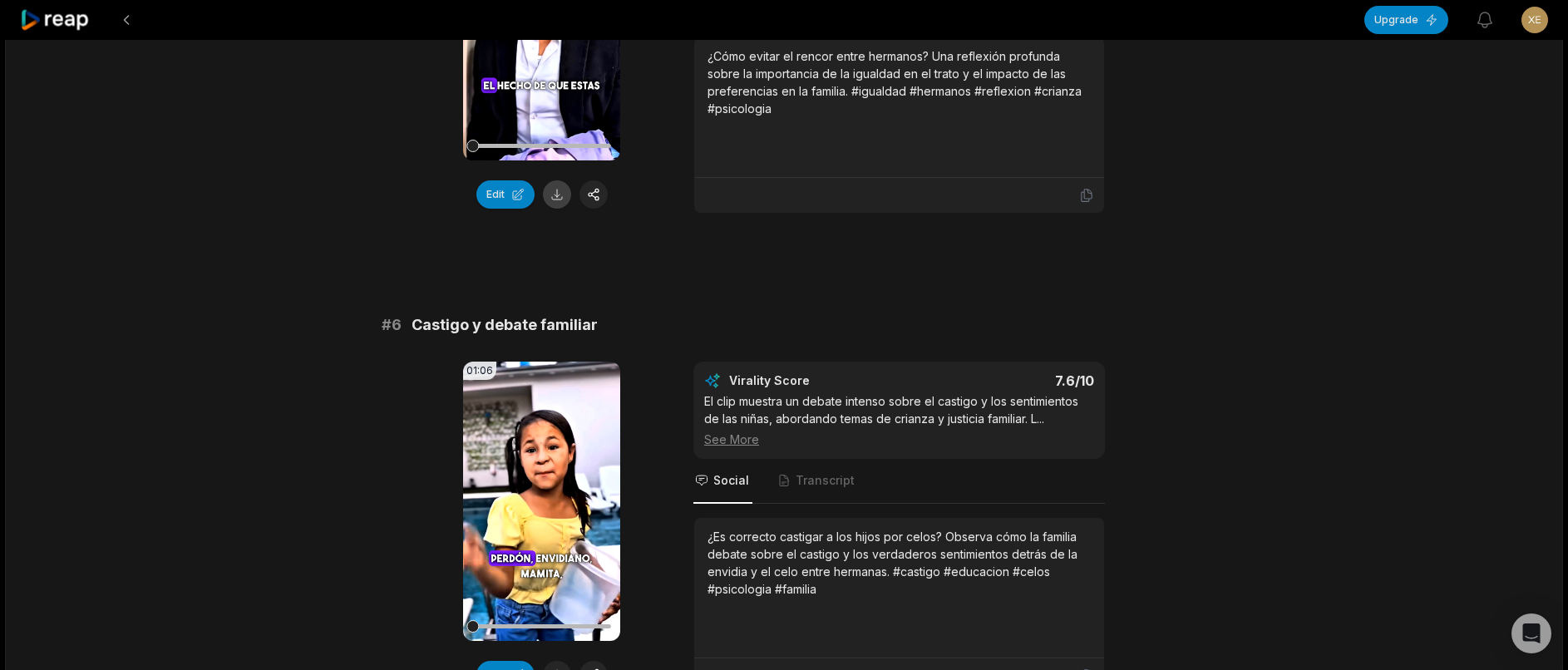
click at [552, 209] on button at bounding box center [557, 194] width 28 height 28
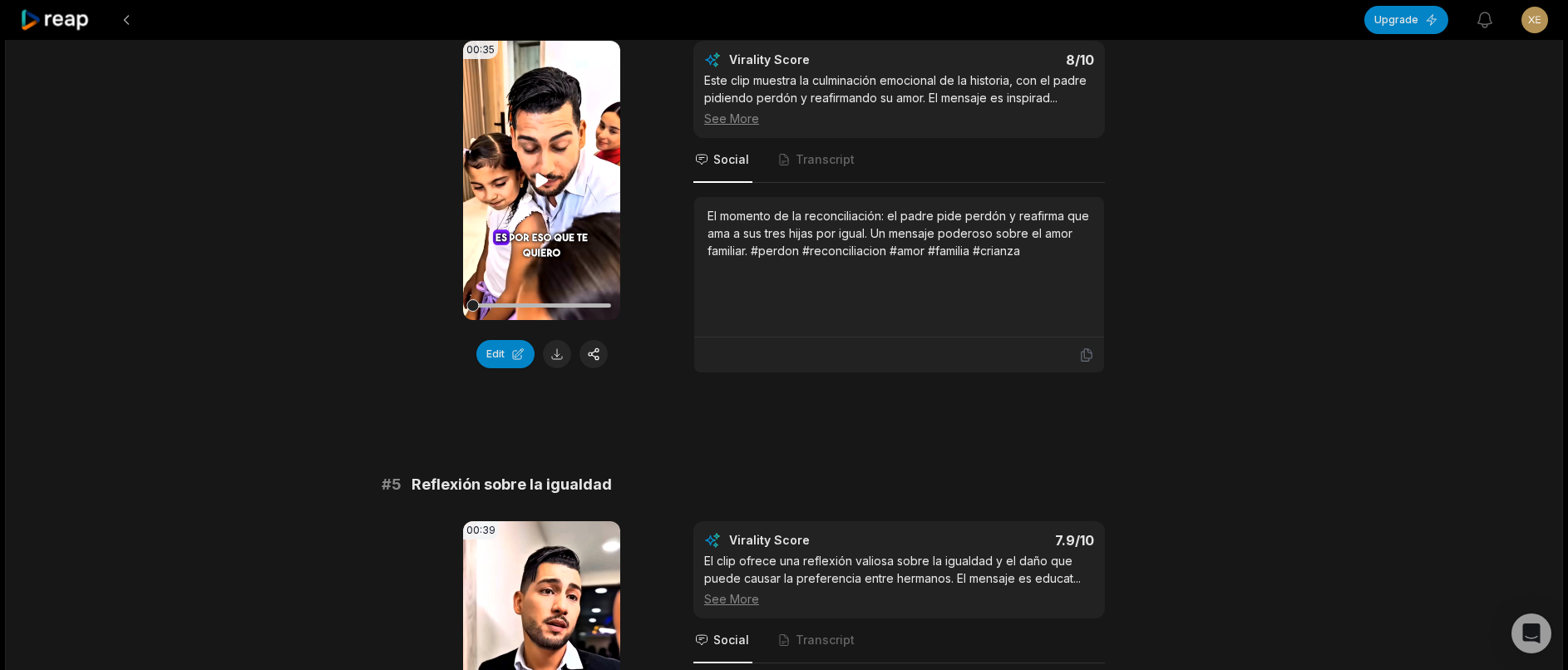
scroll to position [1629, 0]
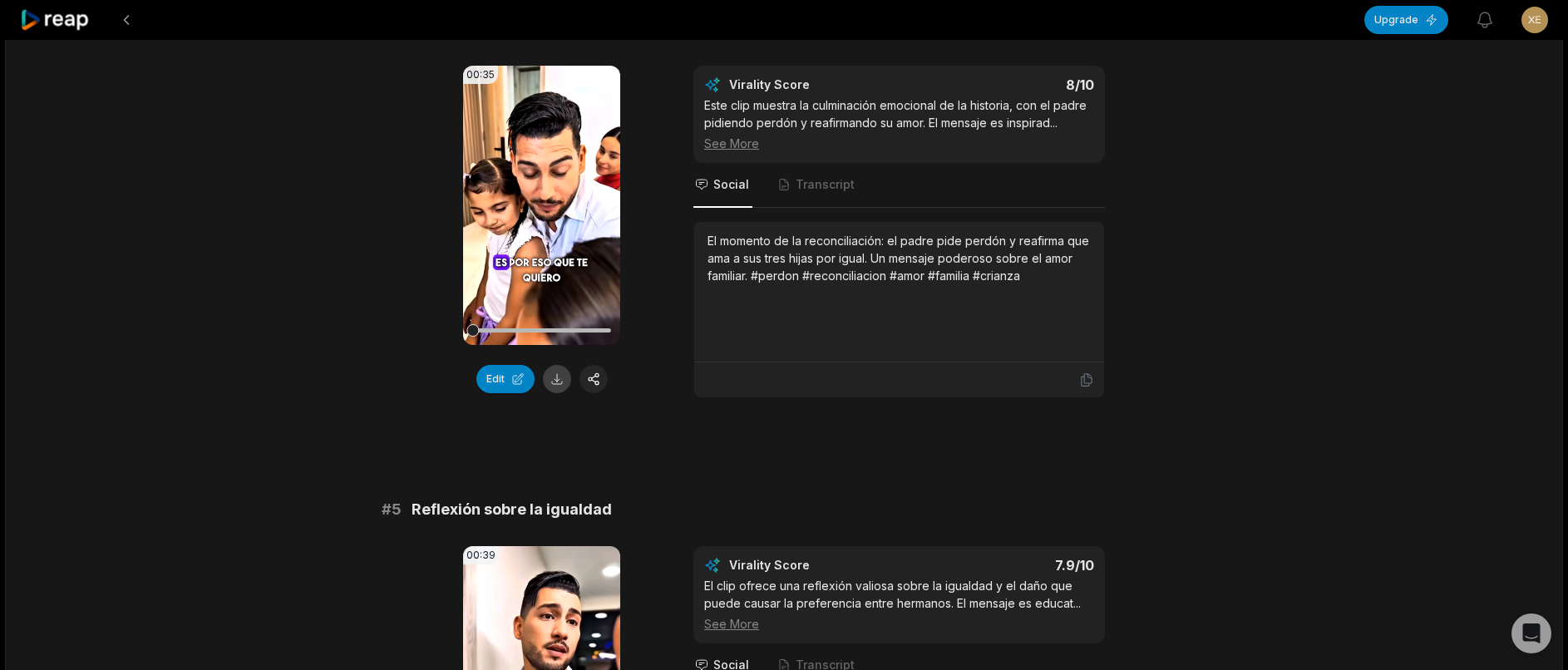
click at [549, 393] on button at bounding box center [557, 378] width 28 height 28
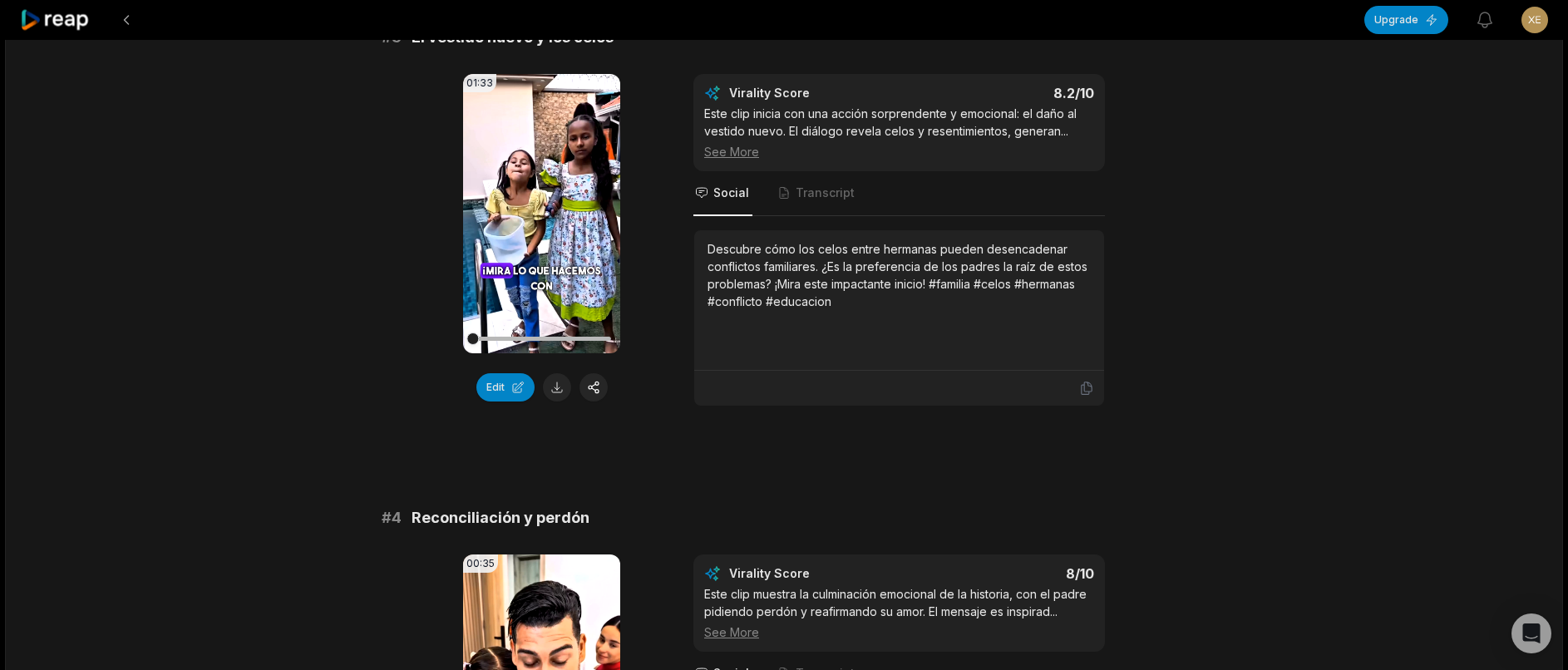
scroll to position [1130, 0]
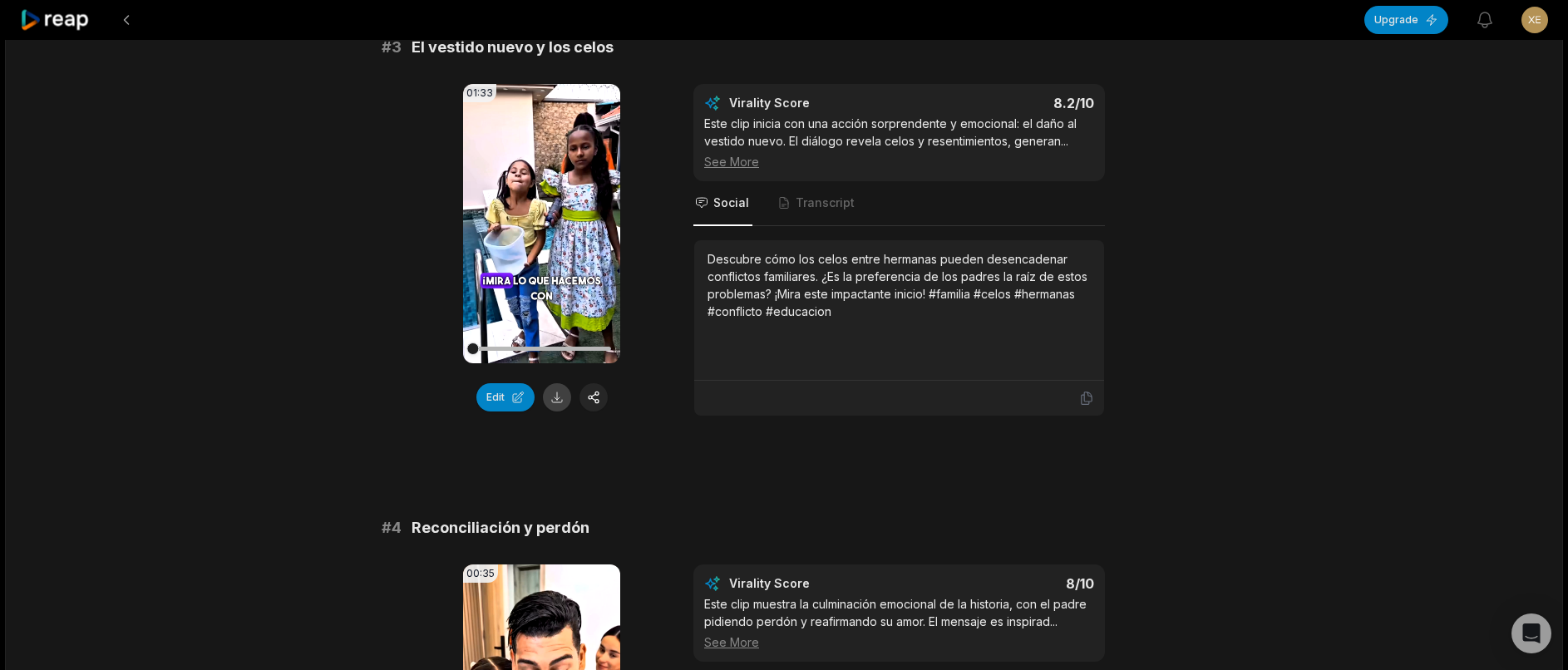
click at [551, 411] on button at bounding box center [557, 397] width 28 height 28
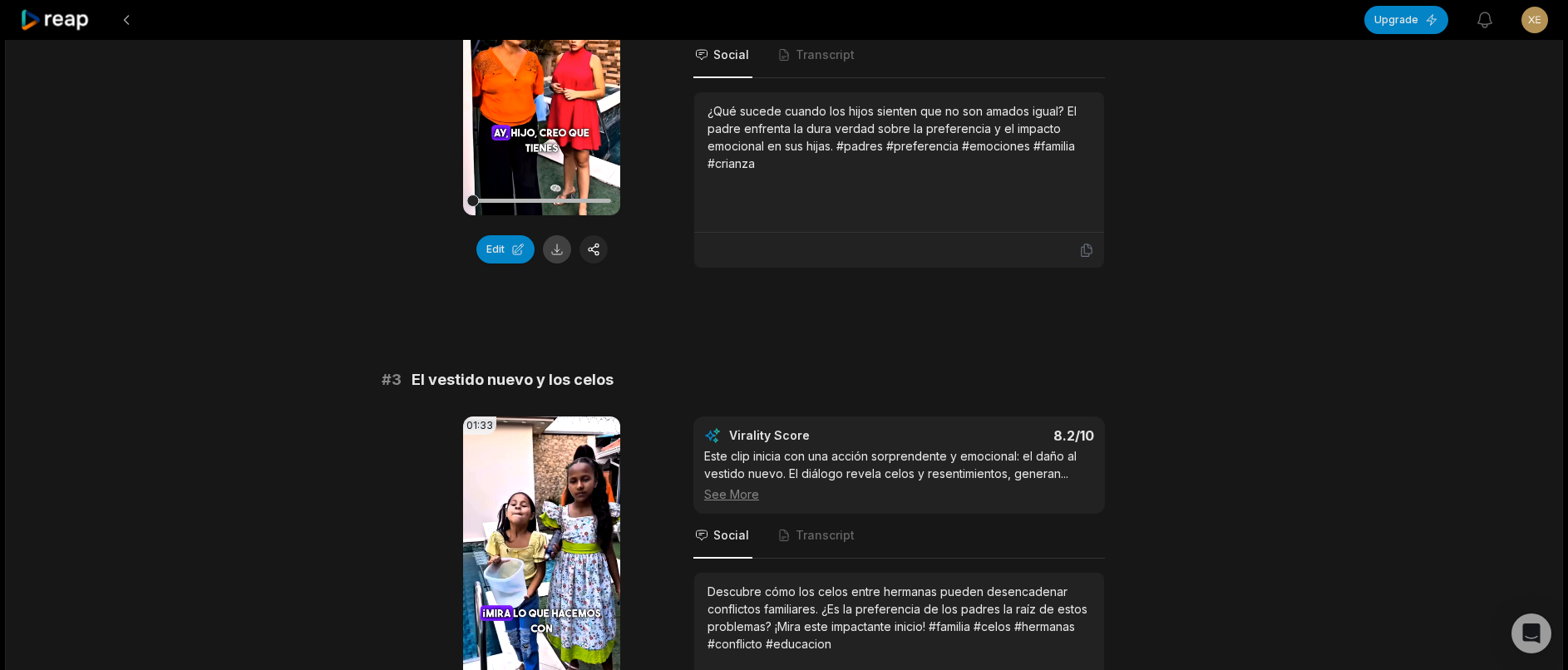
click at [547, 263] on button at bounding box center [557, 249] width 28 height 28
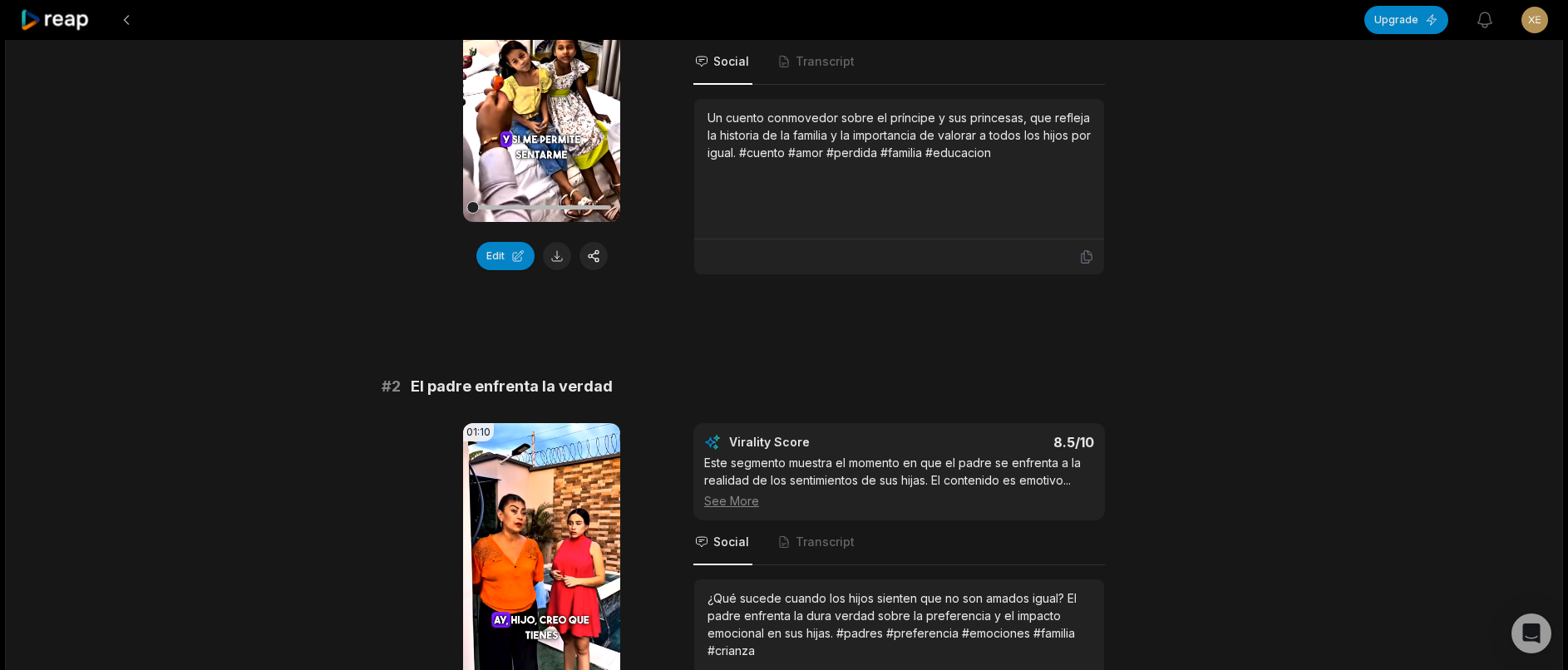
scroll to position [299, 0]
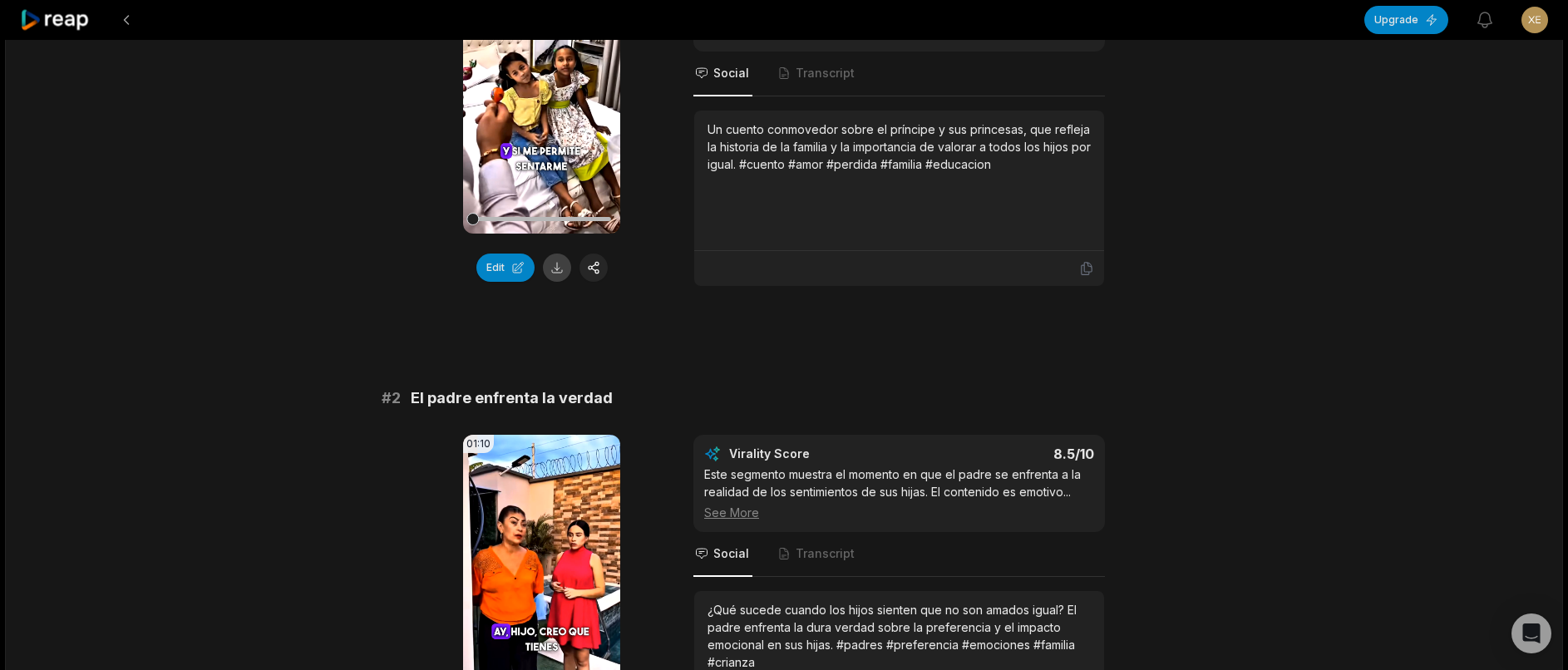
click at [555, 271] on button at bounding box center [557, 268] width 28 height 28
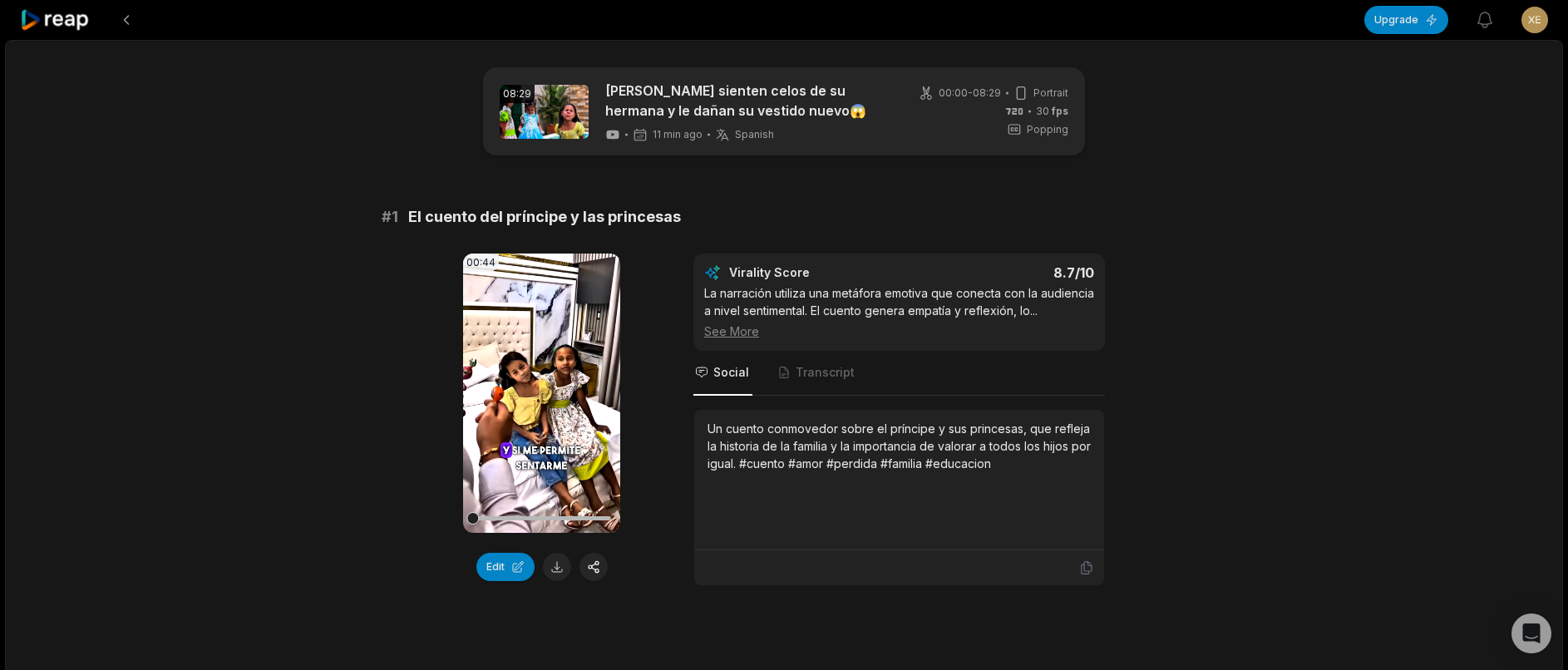
click at [54, 18] on icon at bounding box center [55, 20] width 70 height 23
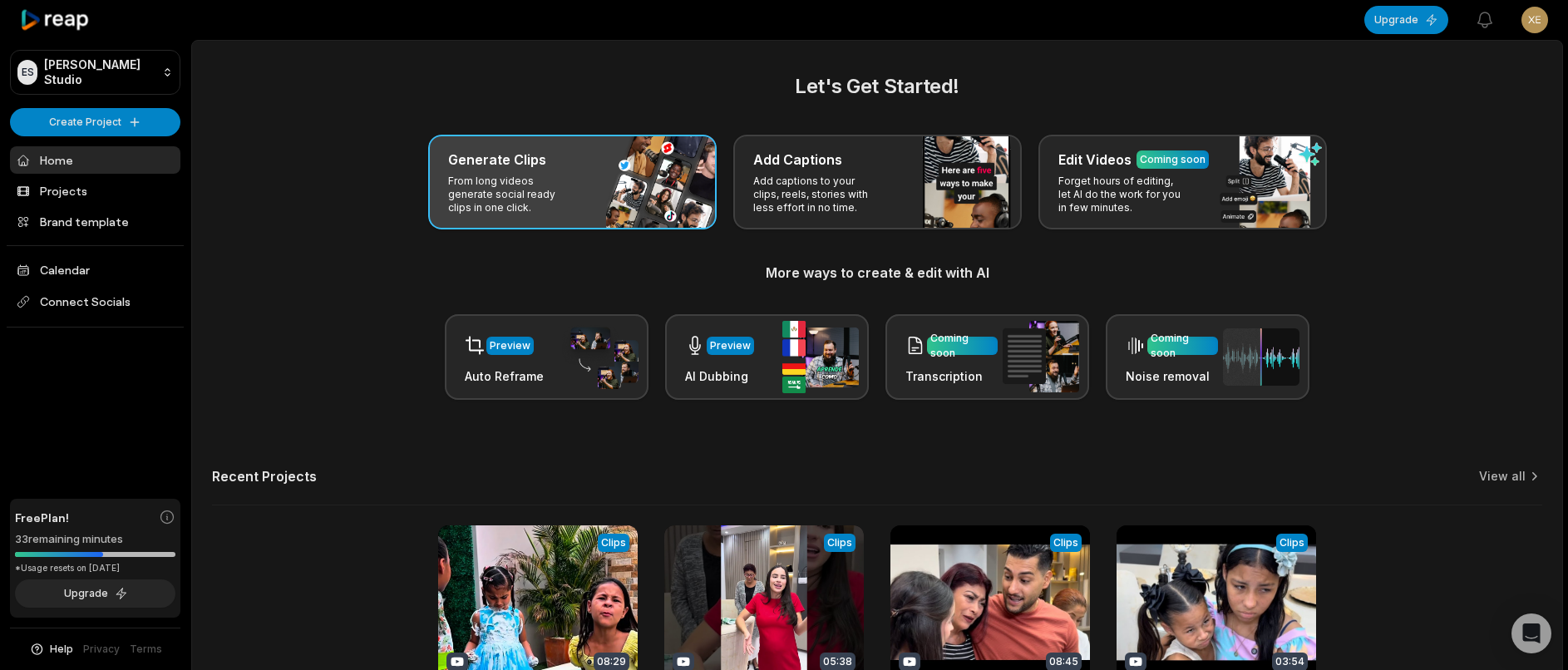
click at [582, 199] on div "Generate Clips From long videos generate social ready clips in one click." at bounding box center [572, 182] width 288 height 95
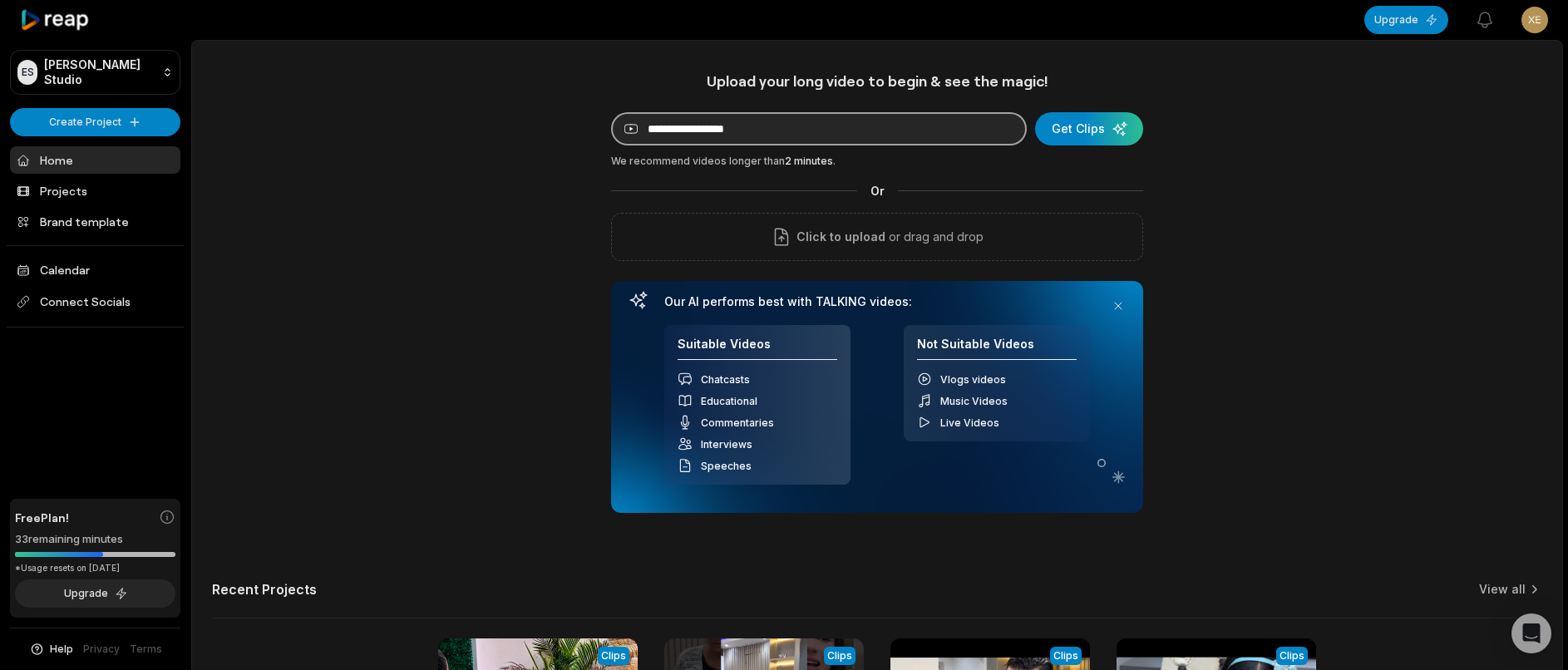
click at [678, 133] on input at bounding box center [819, 129] width 415 height 33
paste input "**********"
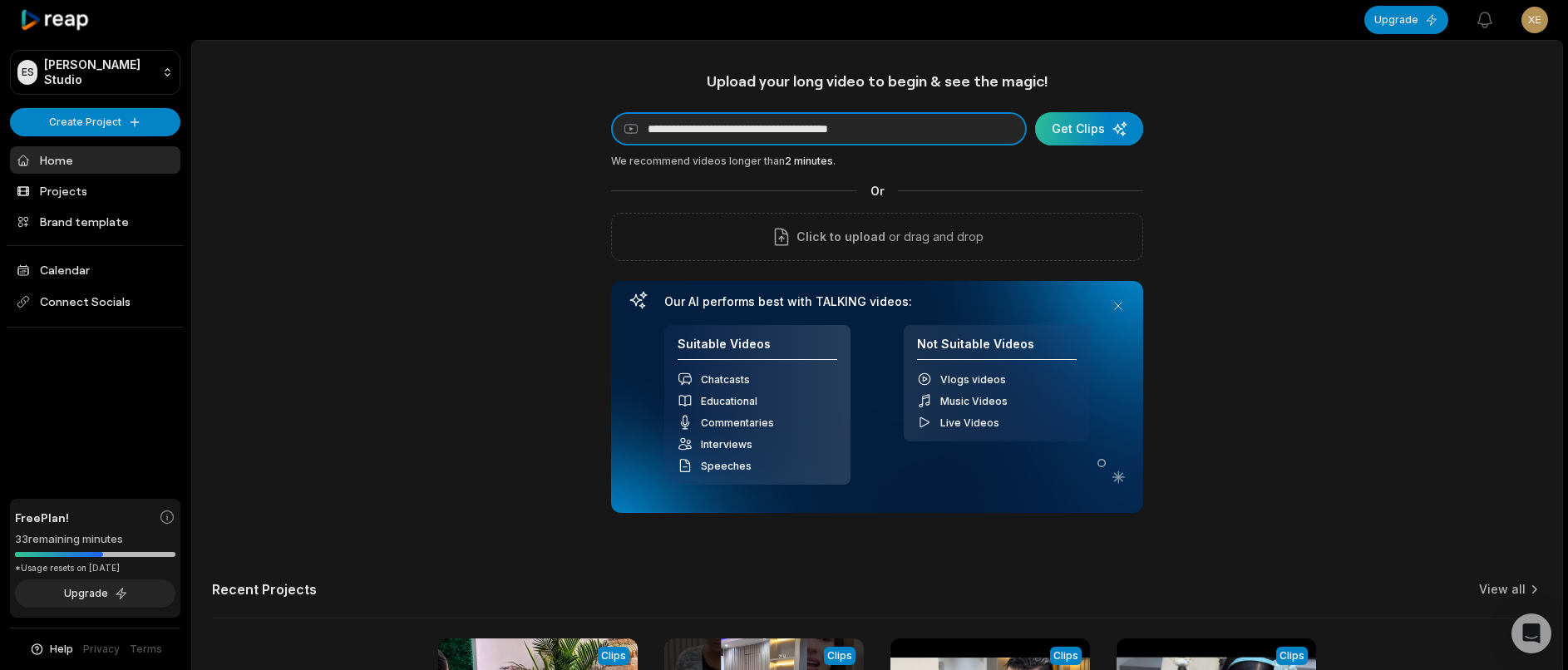
type input "**********"
click at [1056, 138] on div "submit" at bounding box center [1088, 129] width 108 height 33
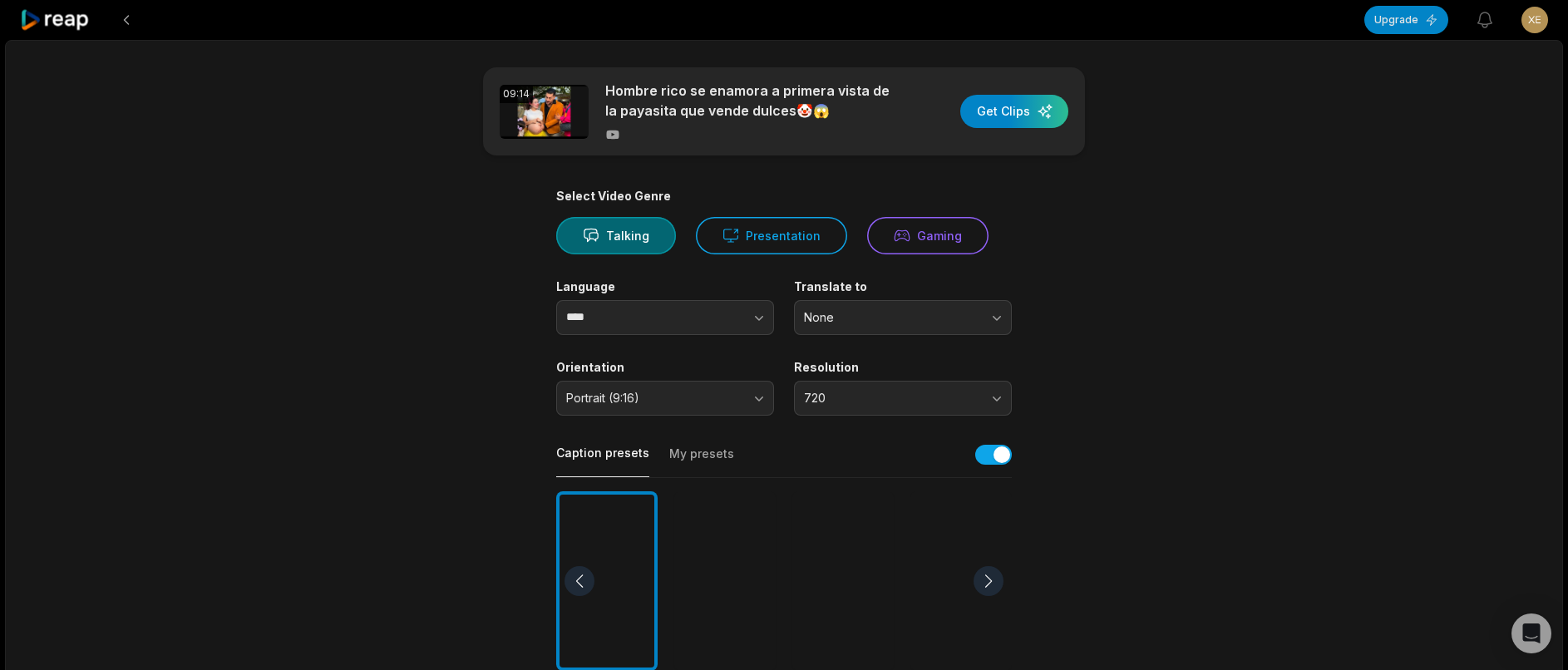
click at [702, 644] on div at bounding box center [725, 580] width 101 height 180
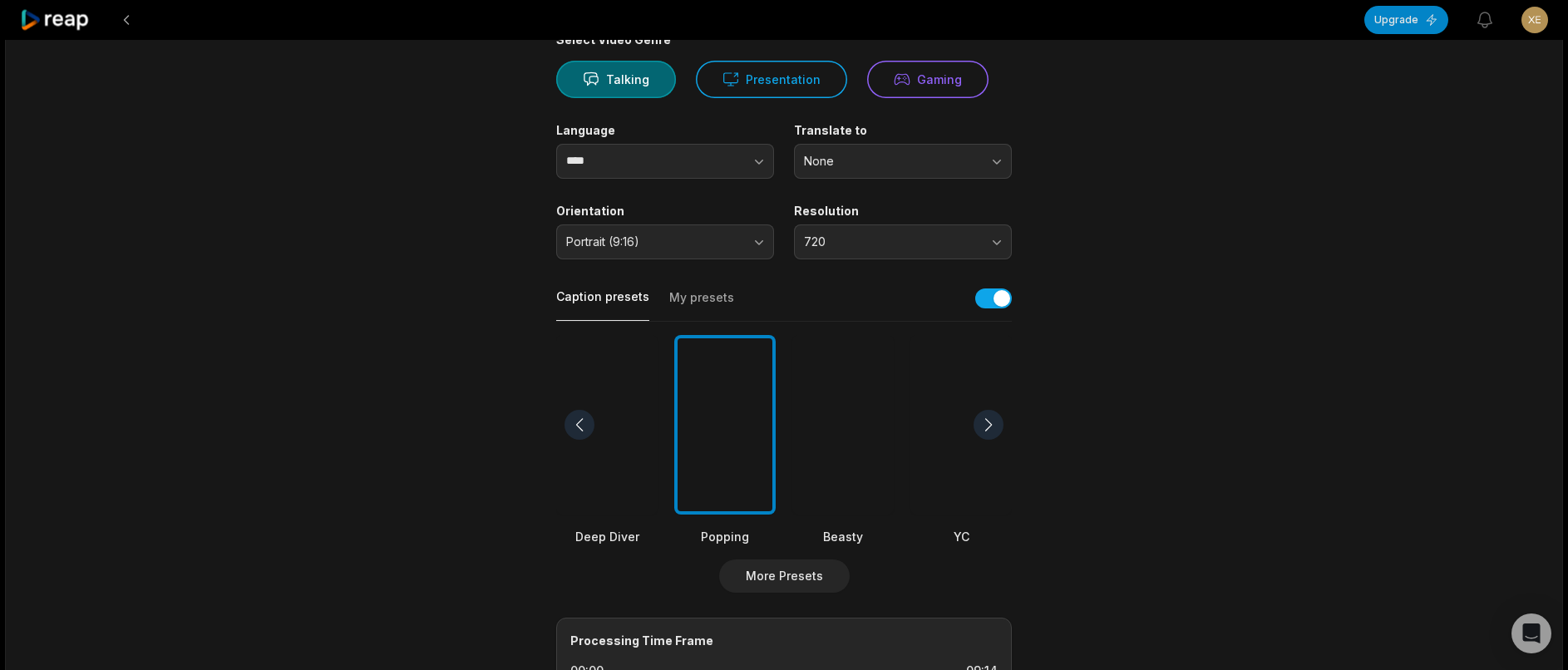
scroll to position [542, 0]
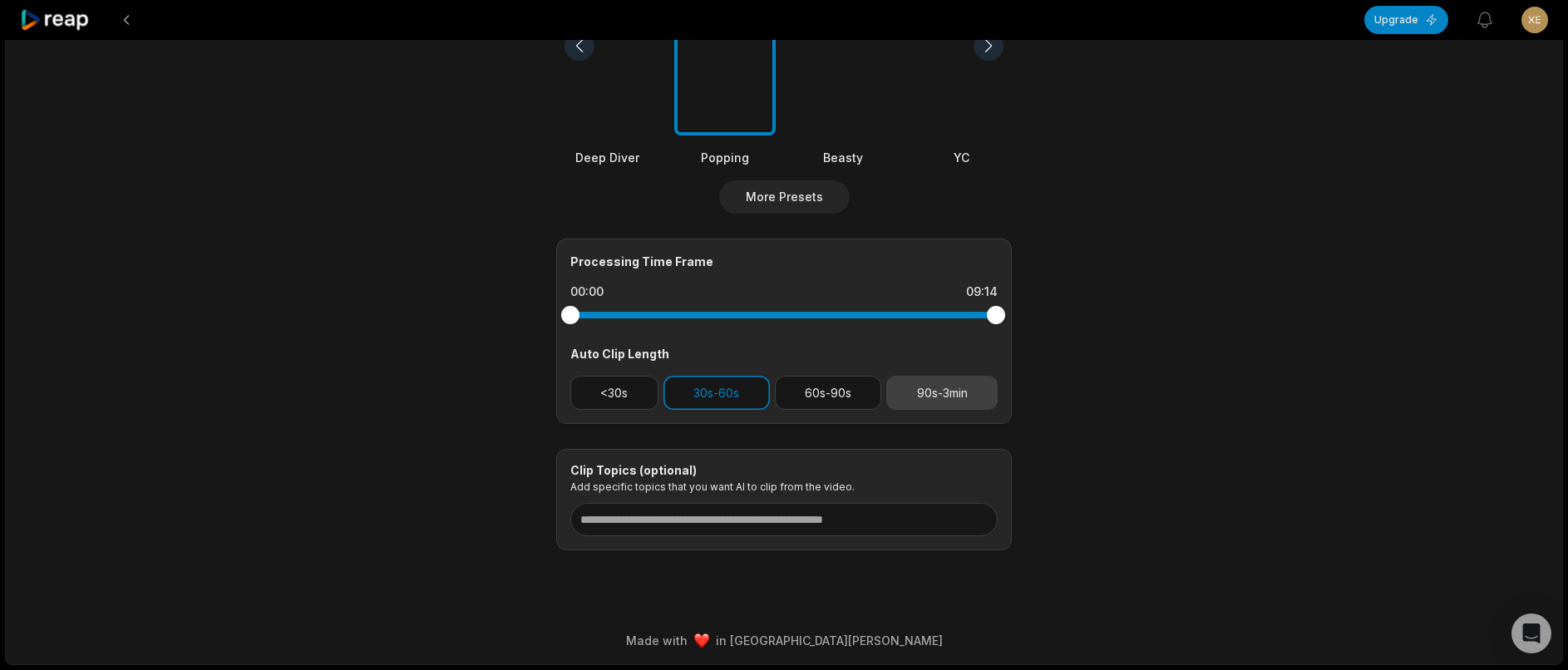
click at [946, 376] on button "90s-3min" at bounding box center [942, 393] width 112 height 34
click at [722, 379] on button "30s-60s" at bounding box center [716, 393] width 106 height 34
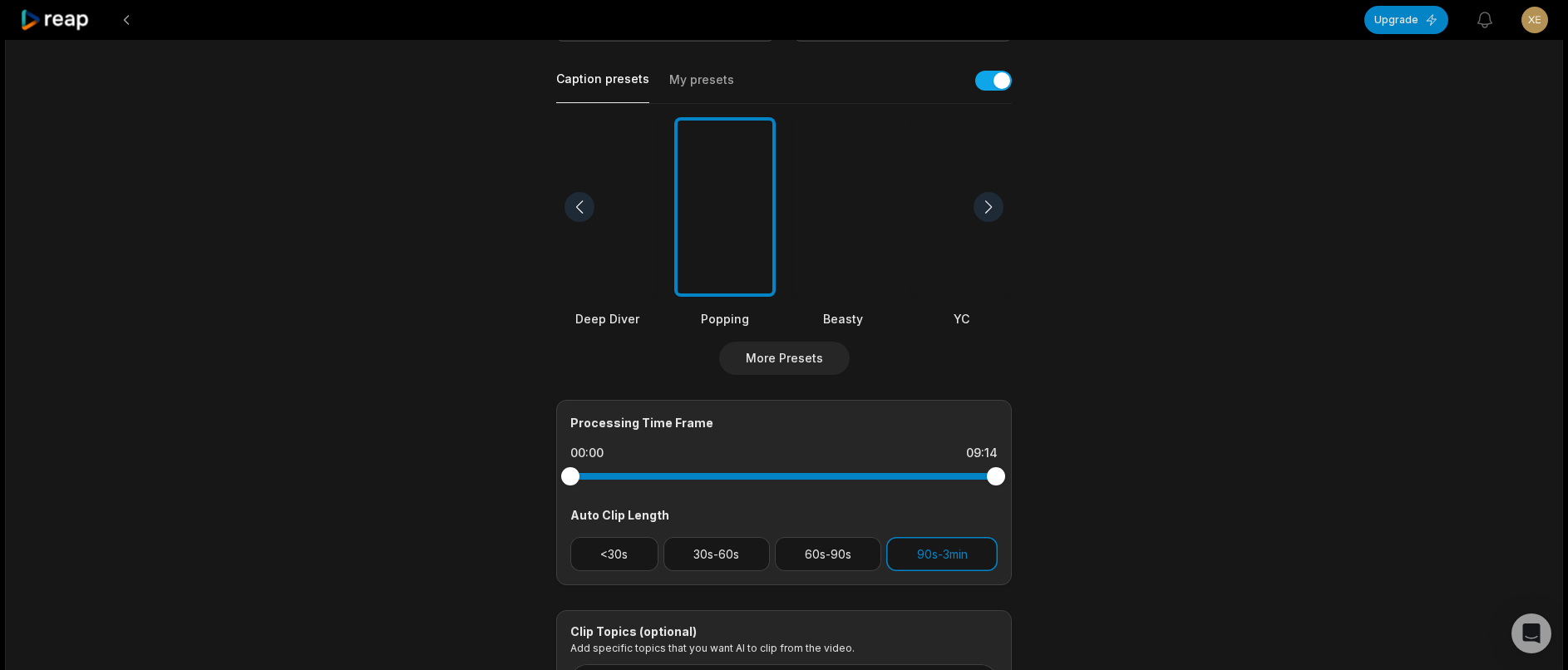
scroll to position [0, 0]
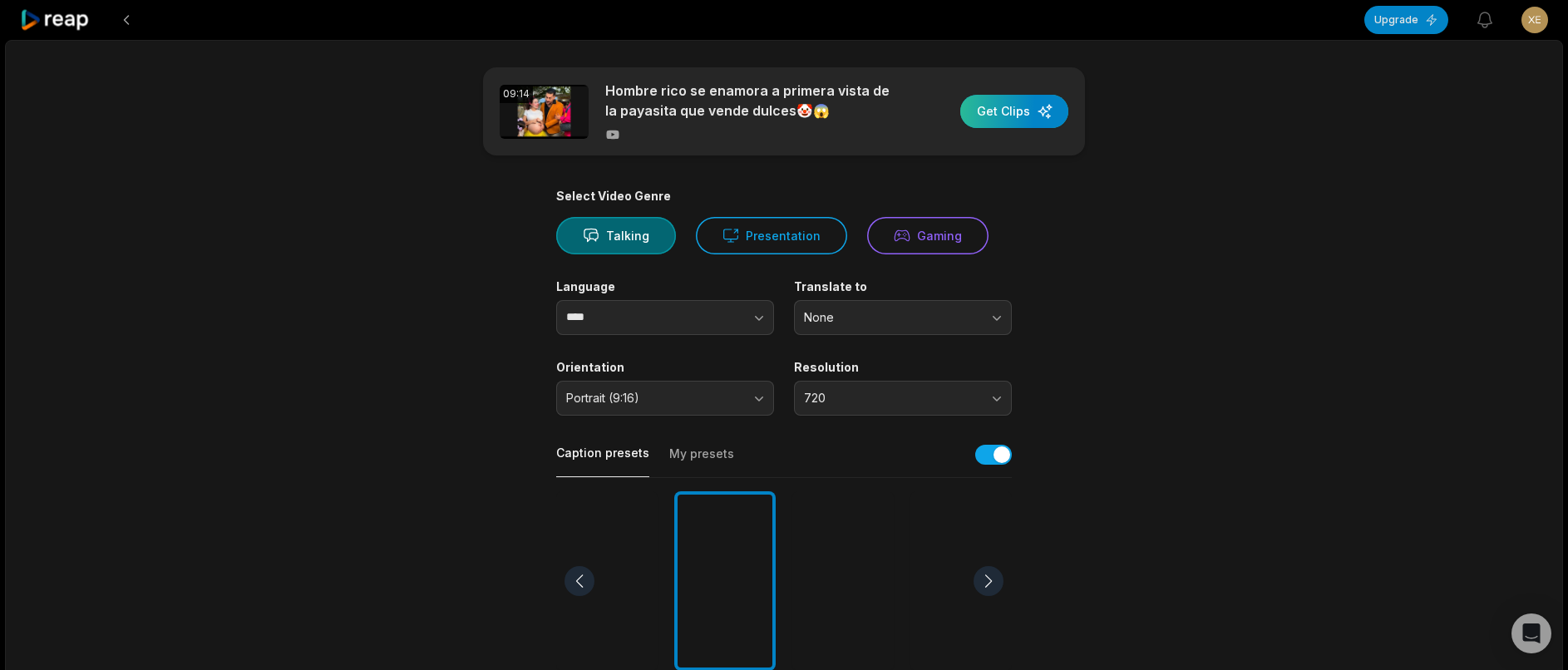
click at [991, 108] on div "button" at bounding box center [1014, 112] width 108 height 33
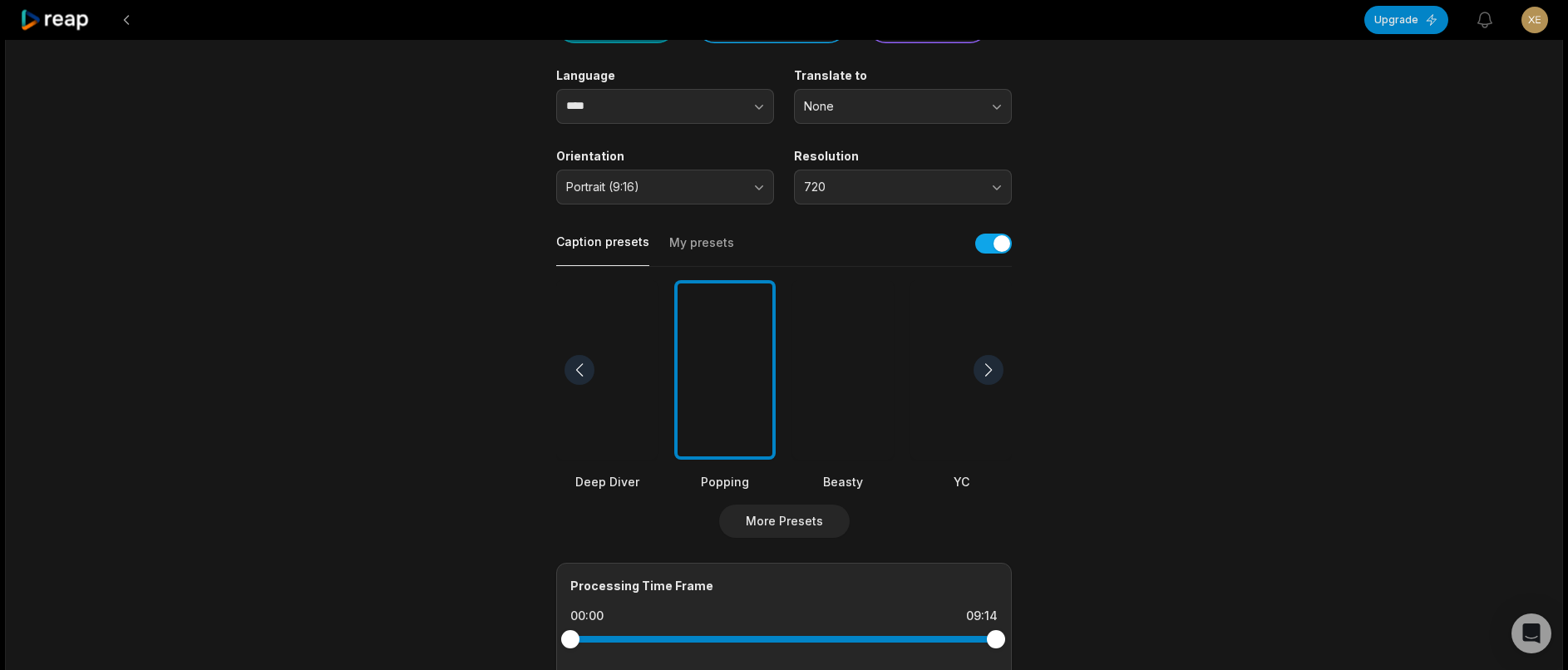
scroll to position [542, 0]
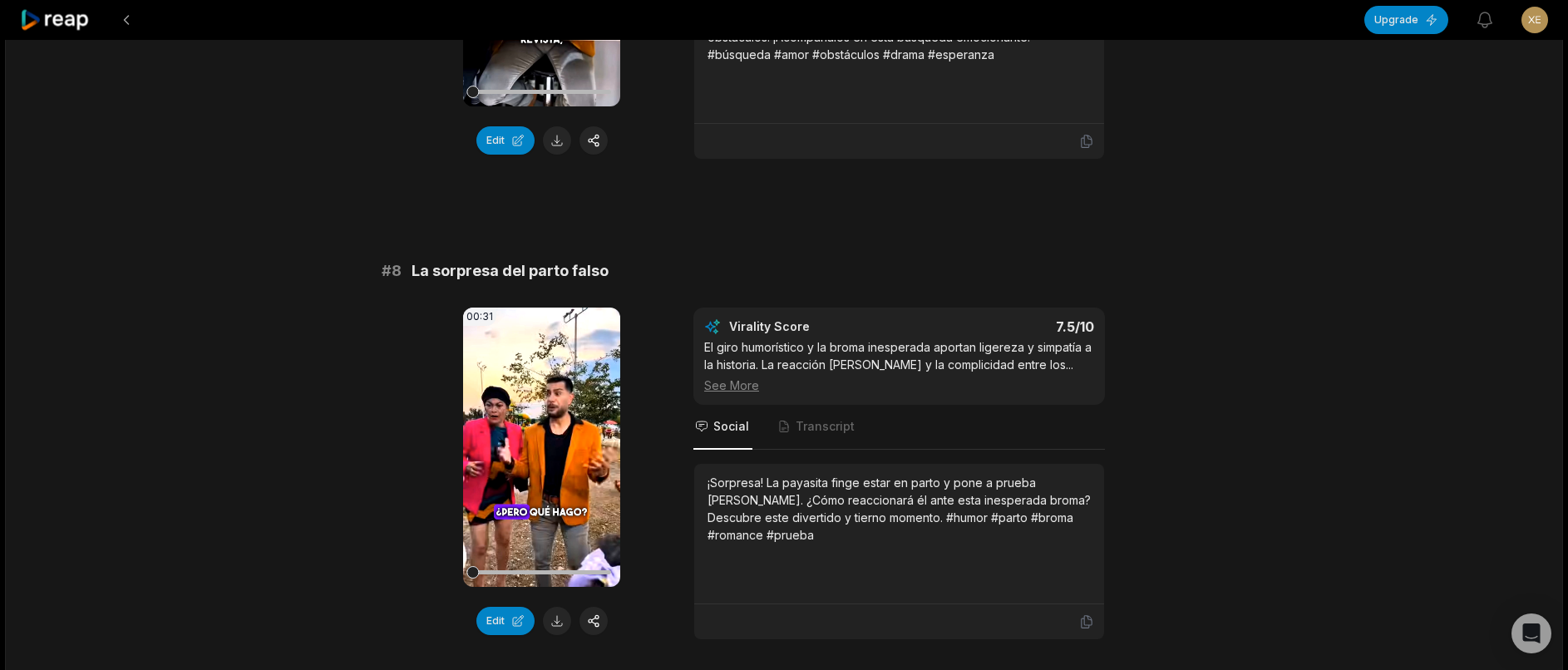
scroll to position [3439, 0]
